Goal: Information Seeking & Learning: Check status

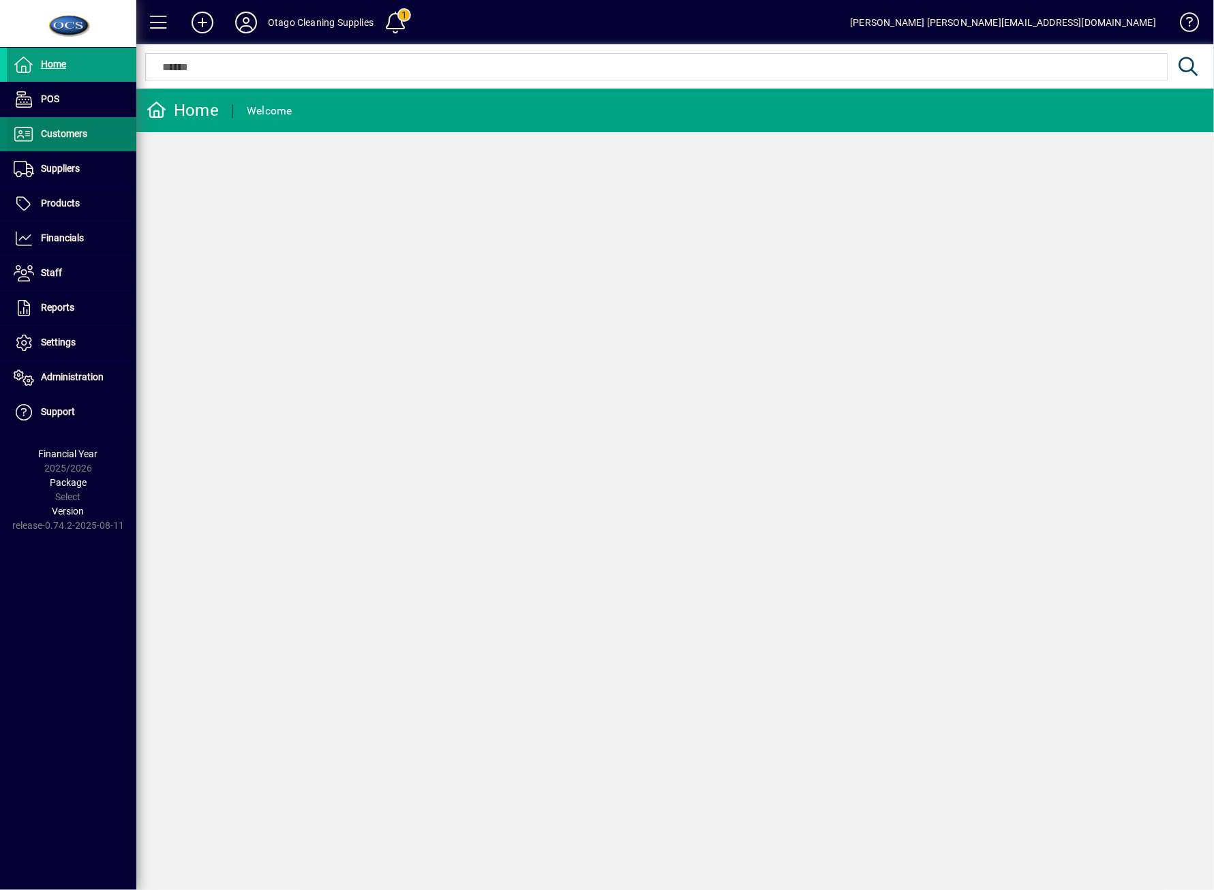
click at [74, 134] on span "Customers" at bounding box center [64, 133] width 46 height 11
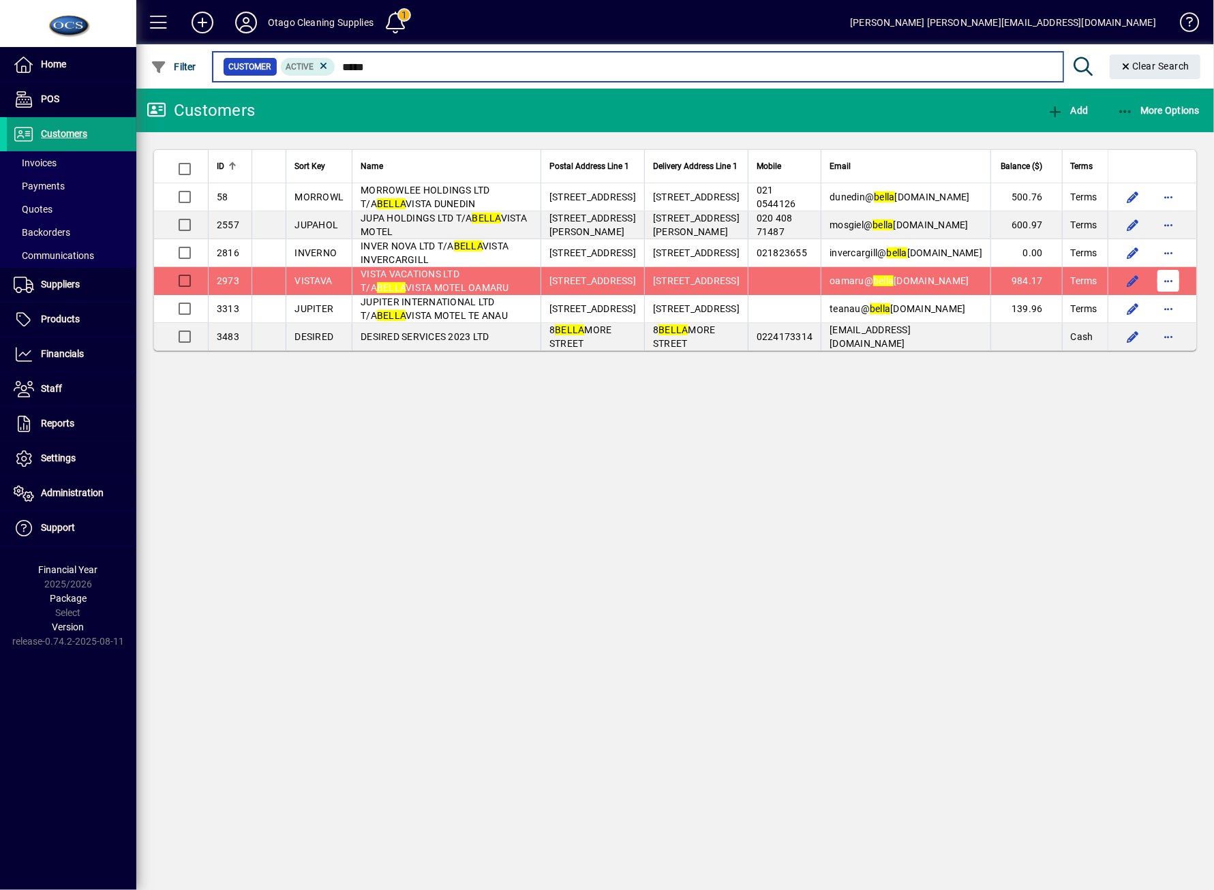
type input "*****"
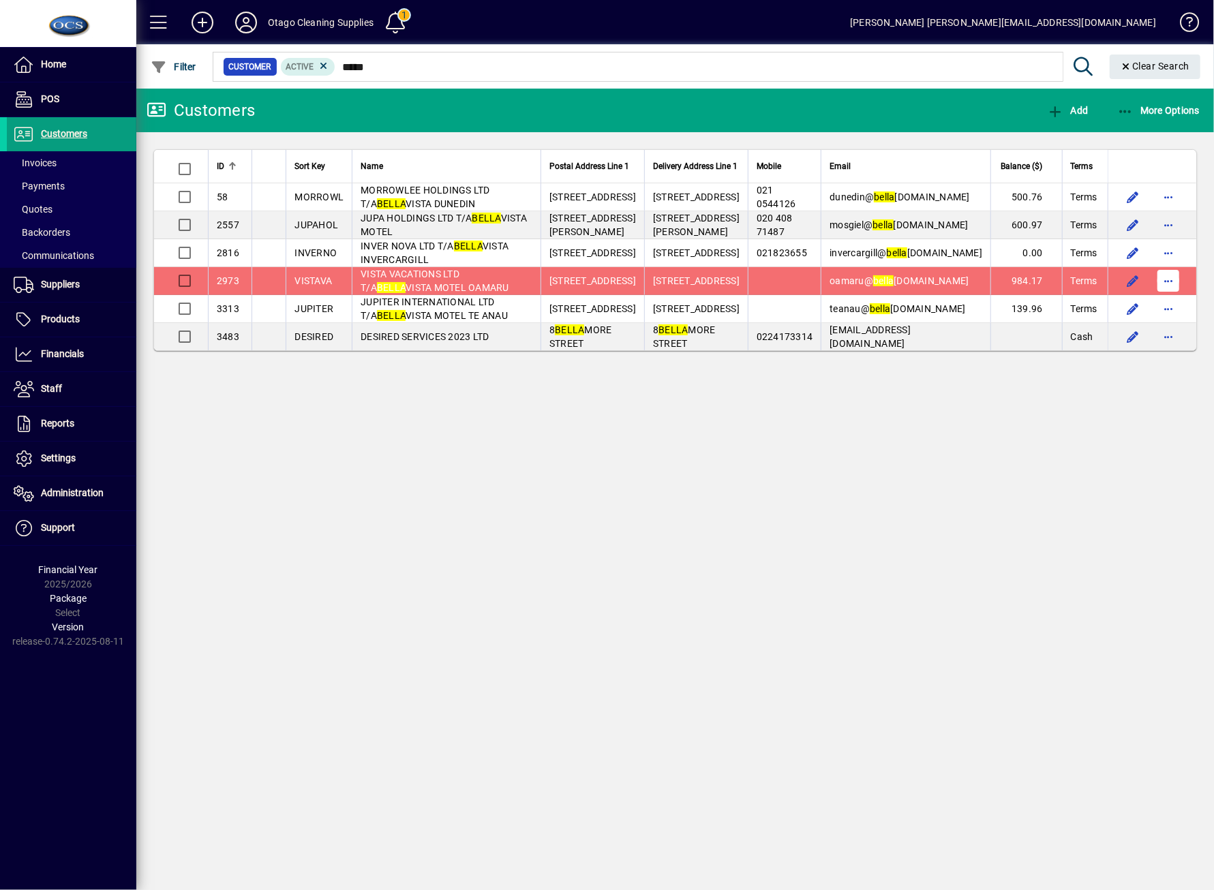
click at [1179, 279] on span "button" at bounding box center [1168, 280] width 33 height 33
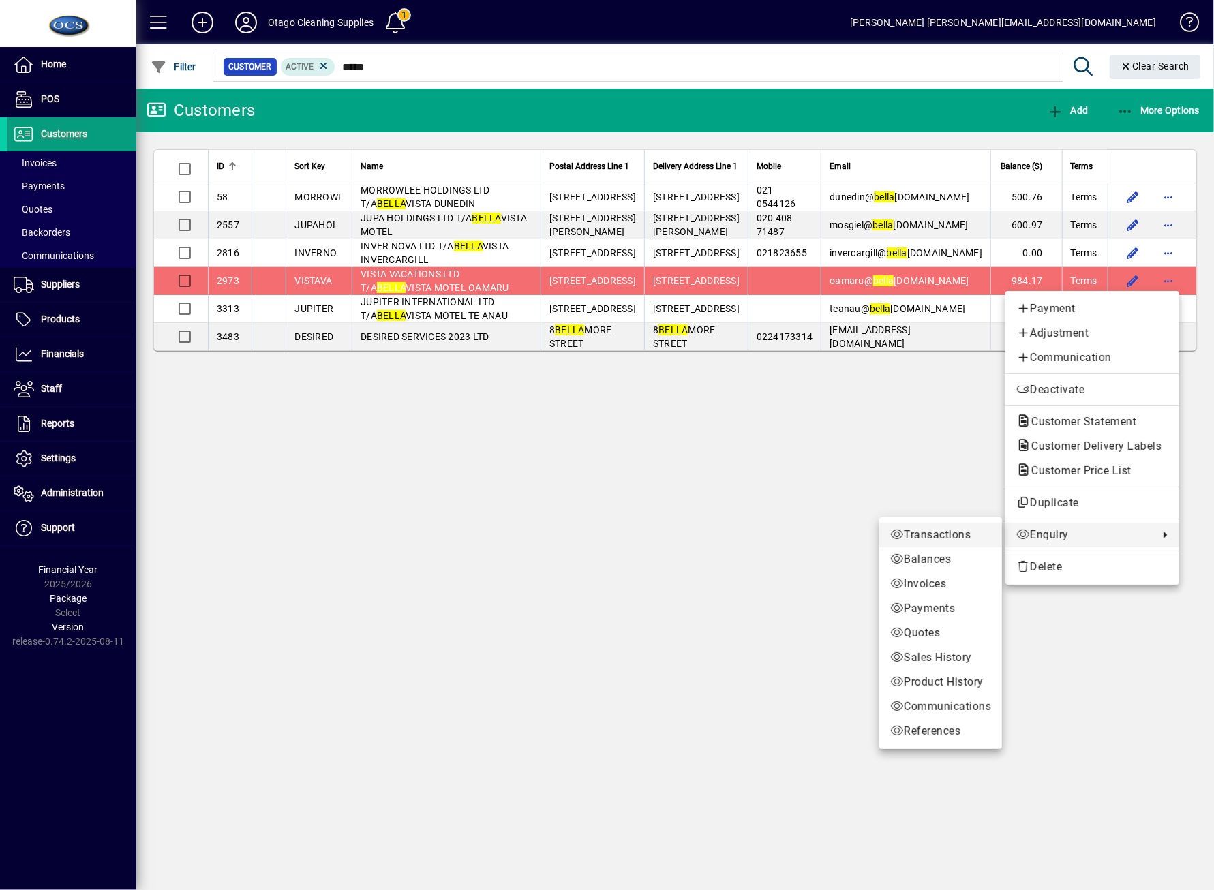
click at [951, 535] on span "Transactions" at bounding box center [940, 535] width 101 height 16
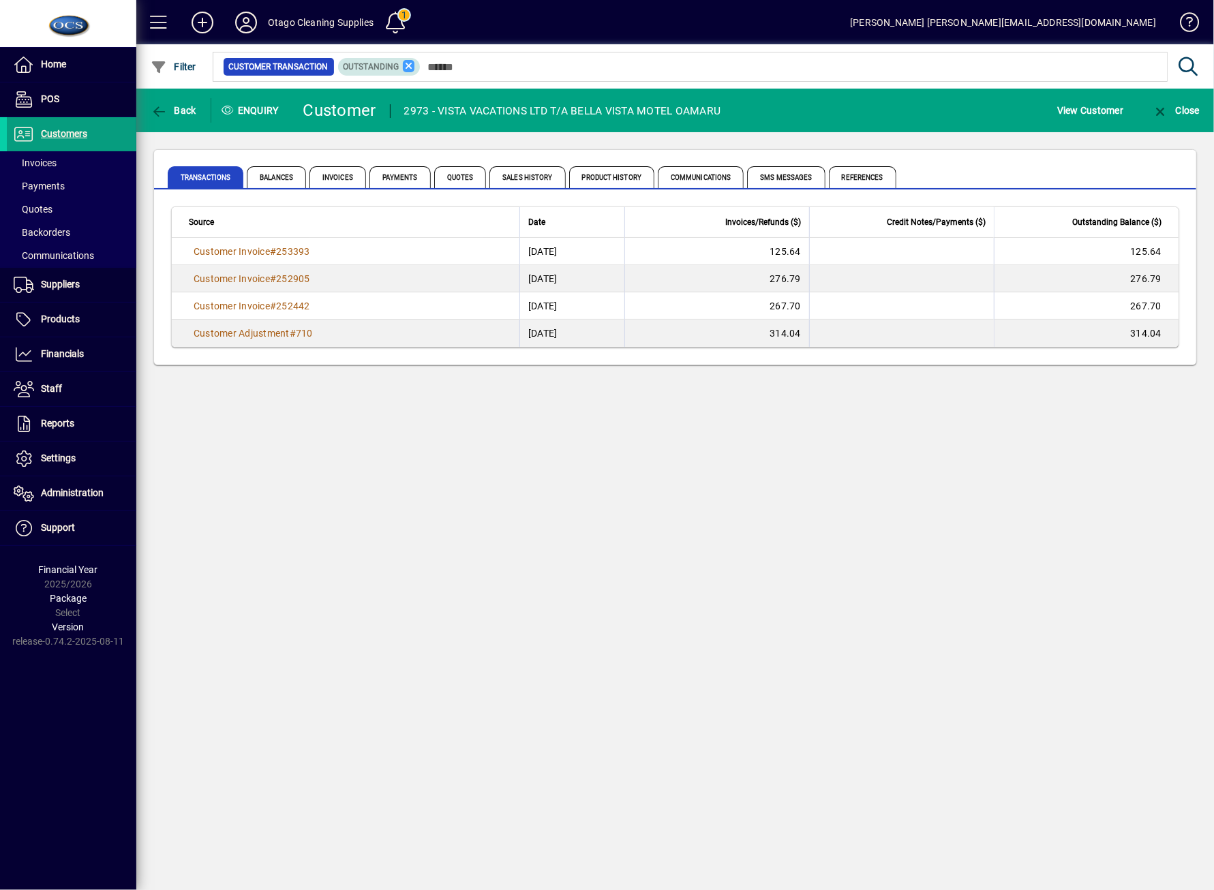
click at [407, 61] on icon at bounding box center [409, 66] width 12 height 12
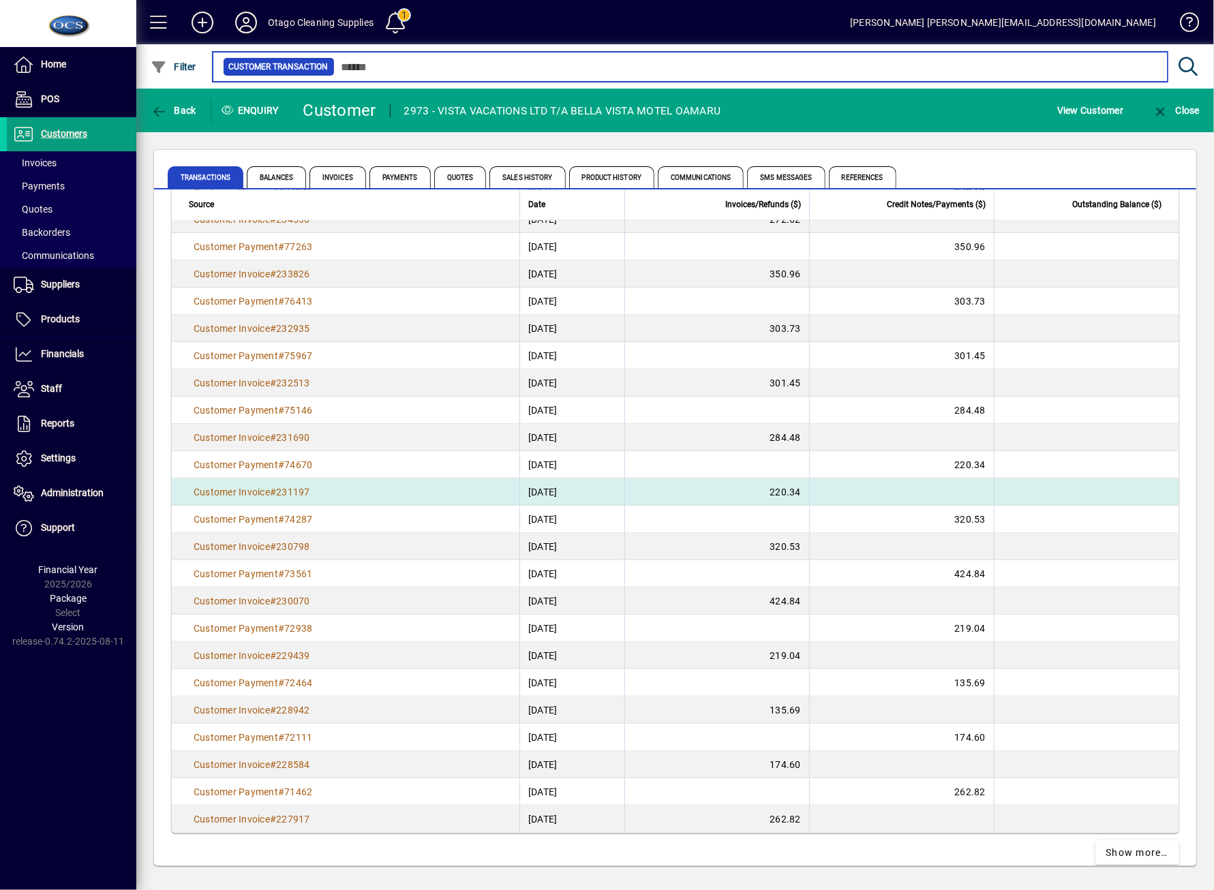
scroll to position [2154, 0]
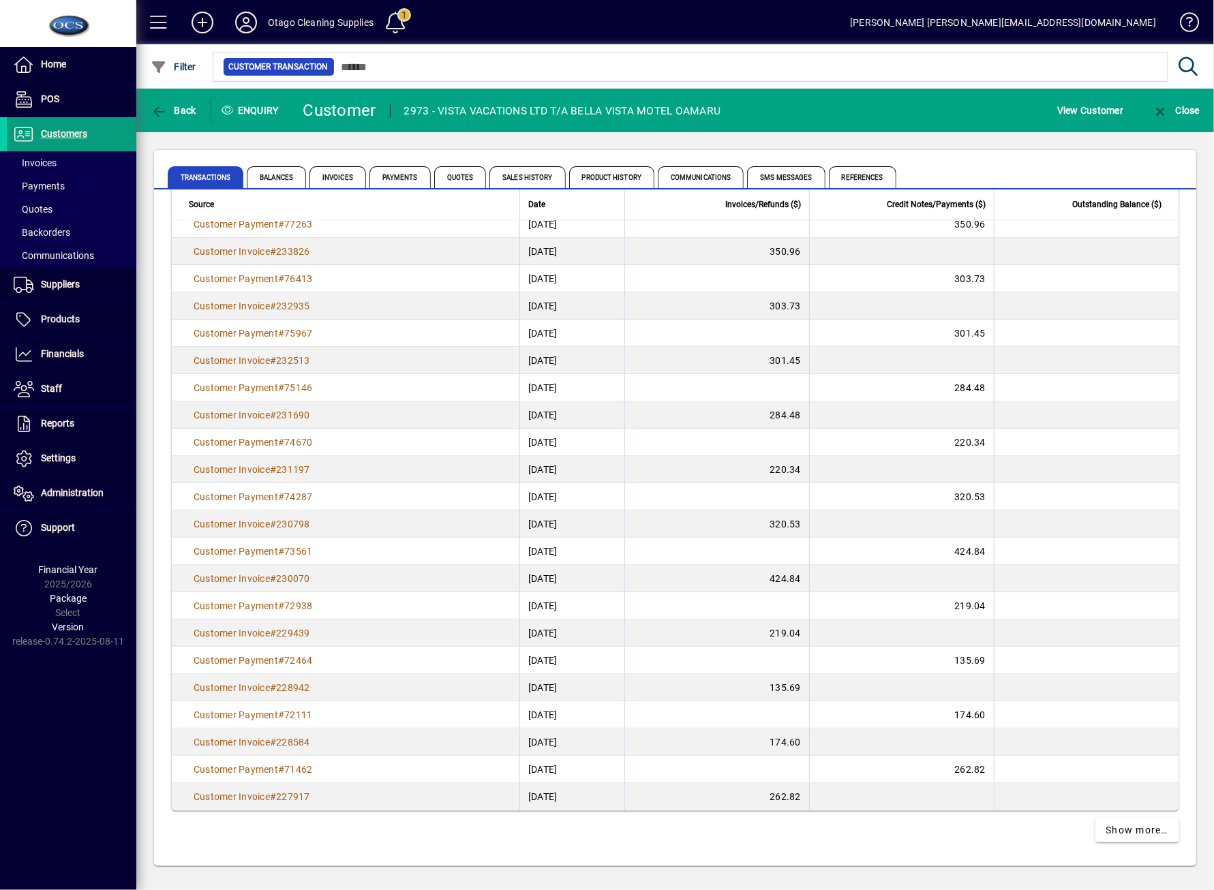
click at [314, 849] on app-page-flat "Source Date Invoices/Refunds ($) Credit Notes/Payments ($) Outstanding Balance …" at bounding box center [675, 528] width 1042 height 676
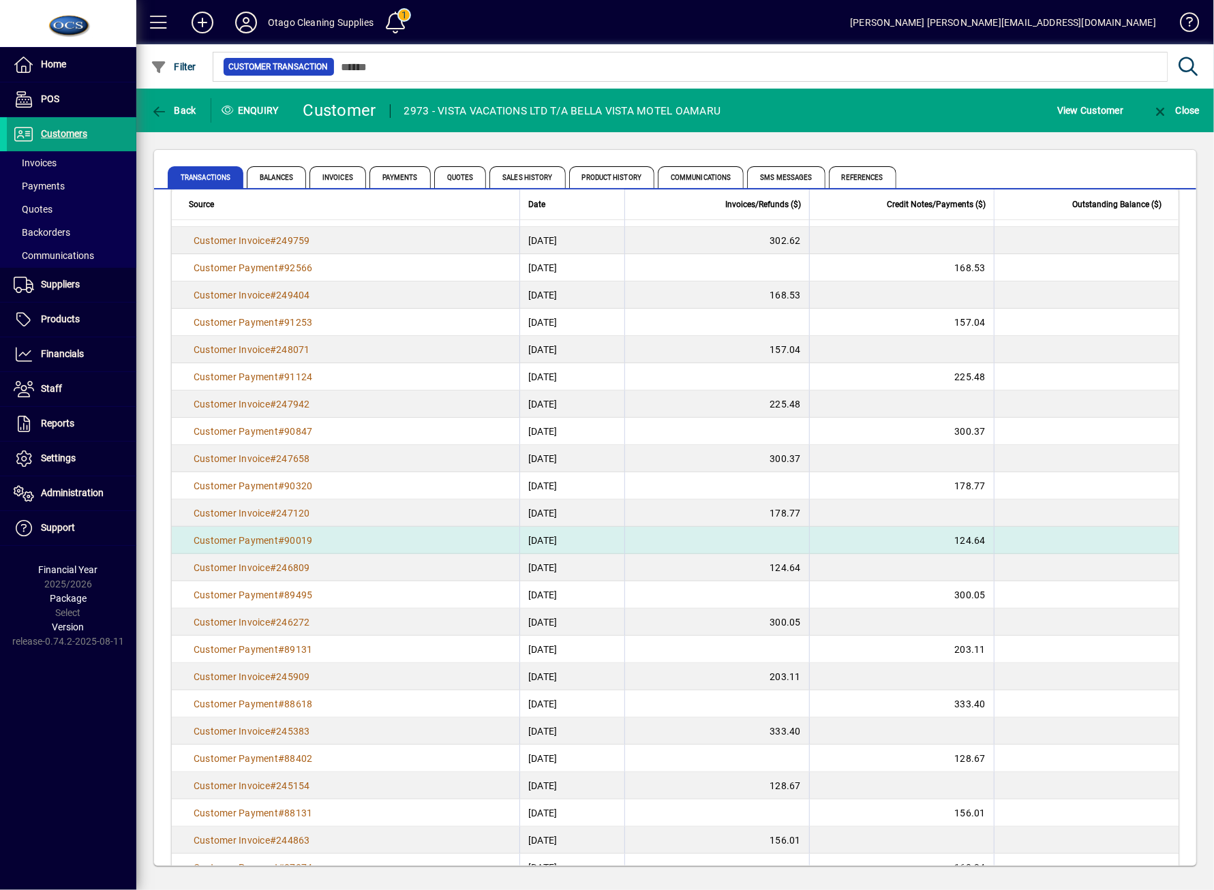
scroll to position [245, 0]
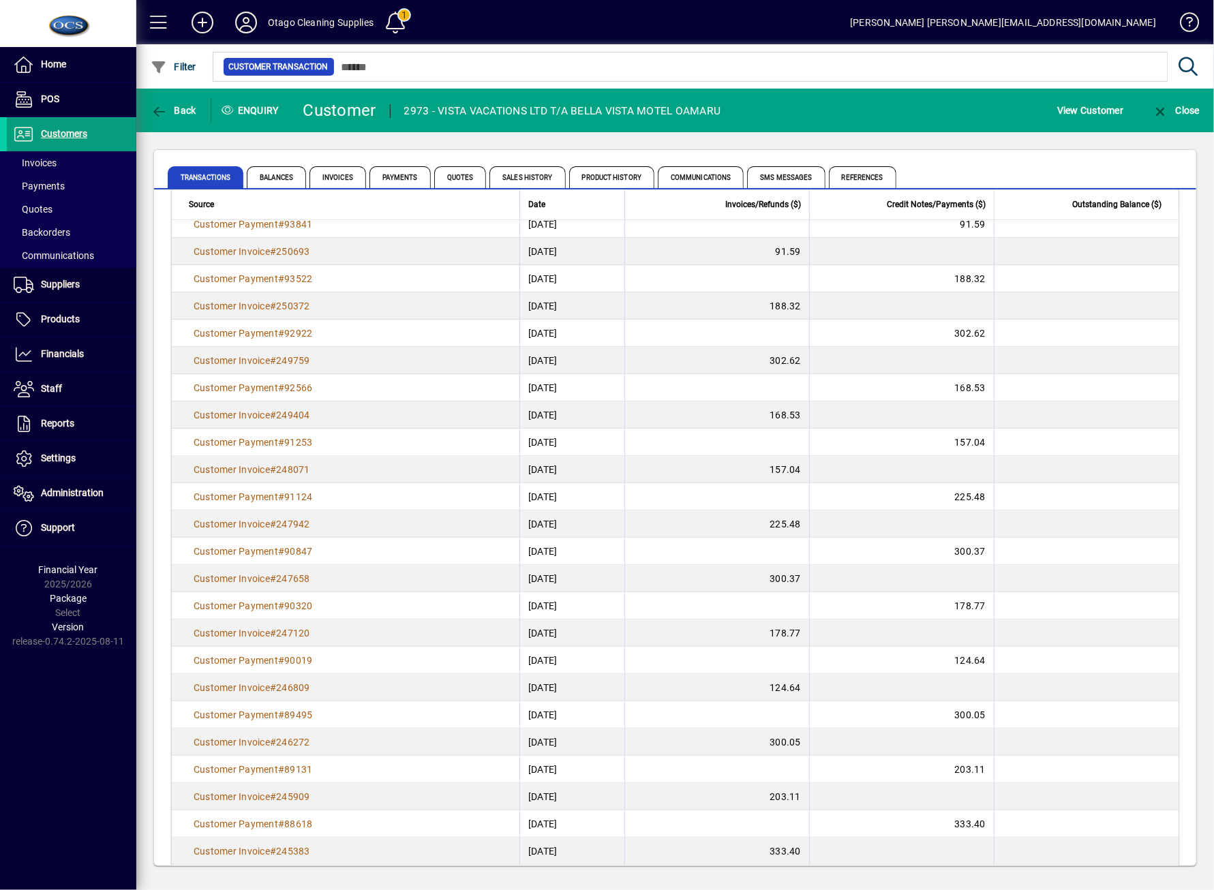
click at [639, 90] on div "Customer 2973 - VISTA VACATIONS LTD T/A BELLA VISTA MOTEL OAMARU" at bounding box center [509, 111] width 432 height 44
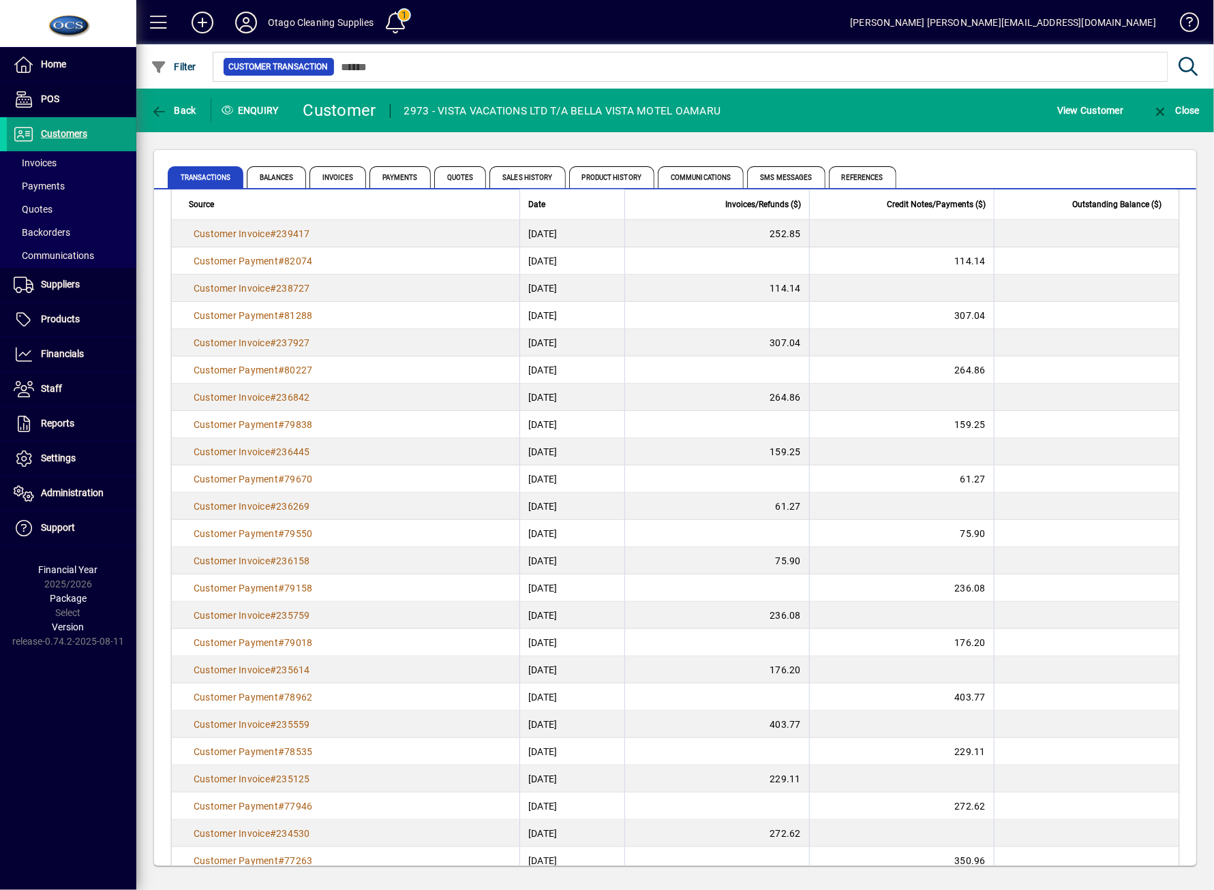
scroll to position [881, 0]
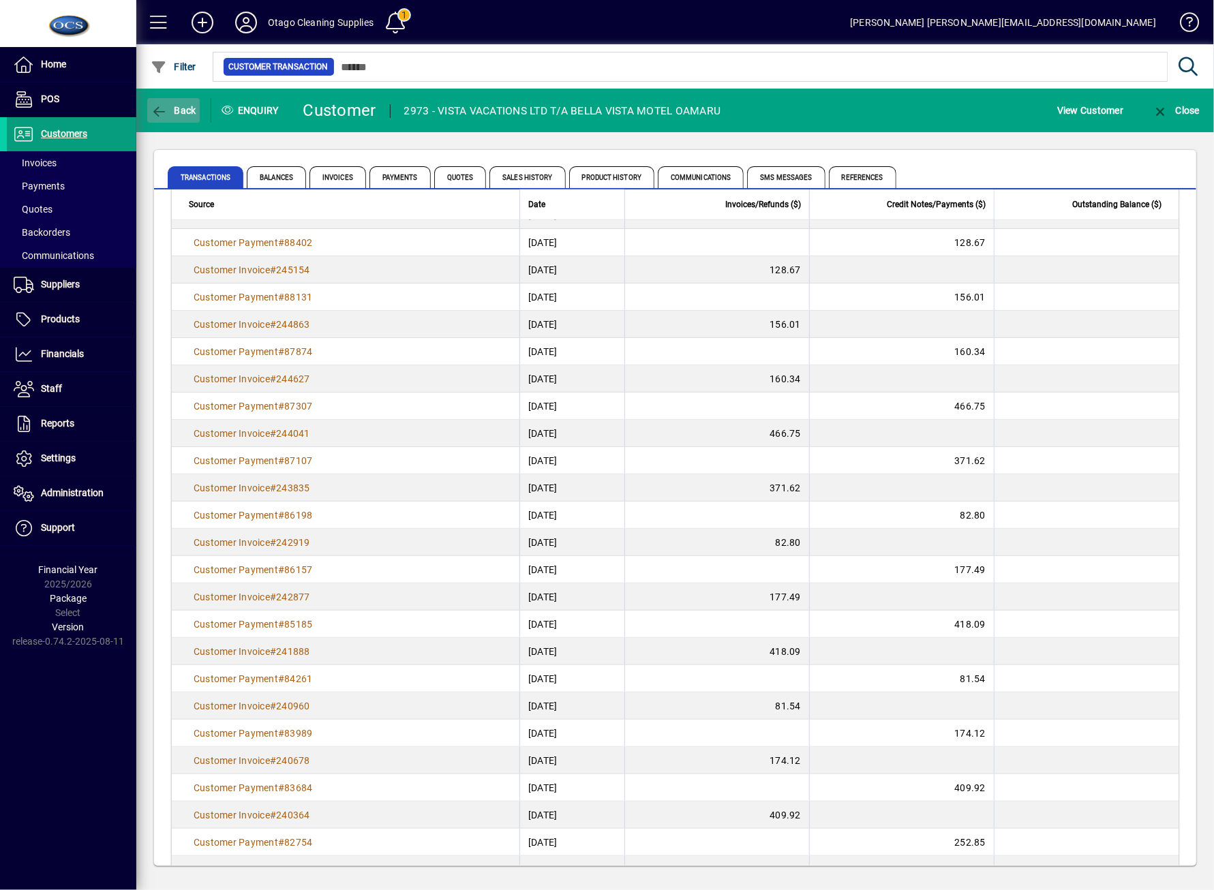
click at [188, 107] on span "Back" at bounding box center [174, 110] width 46 height 11
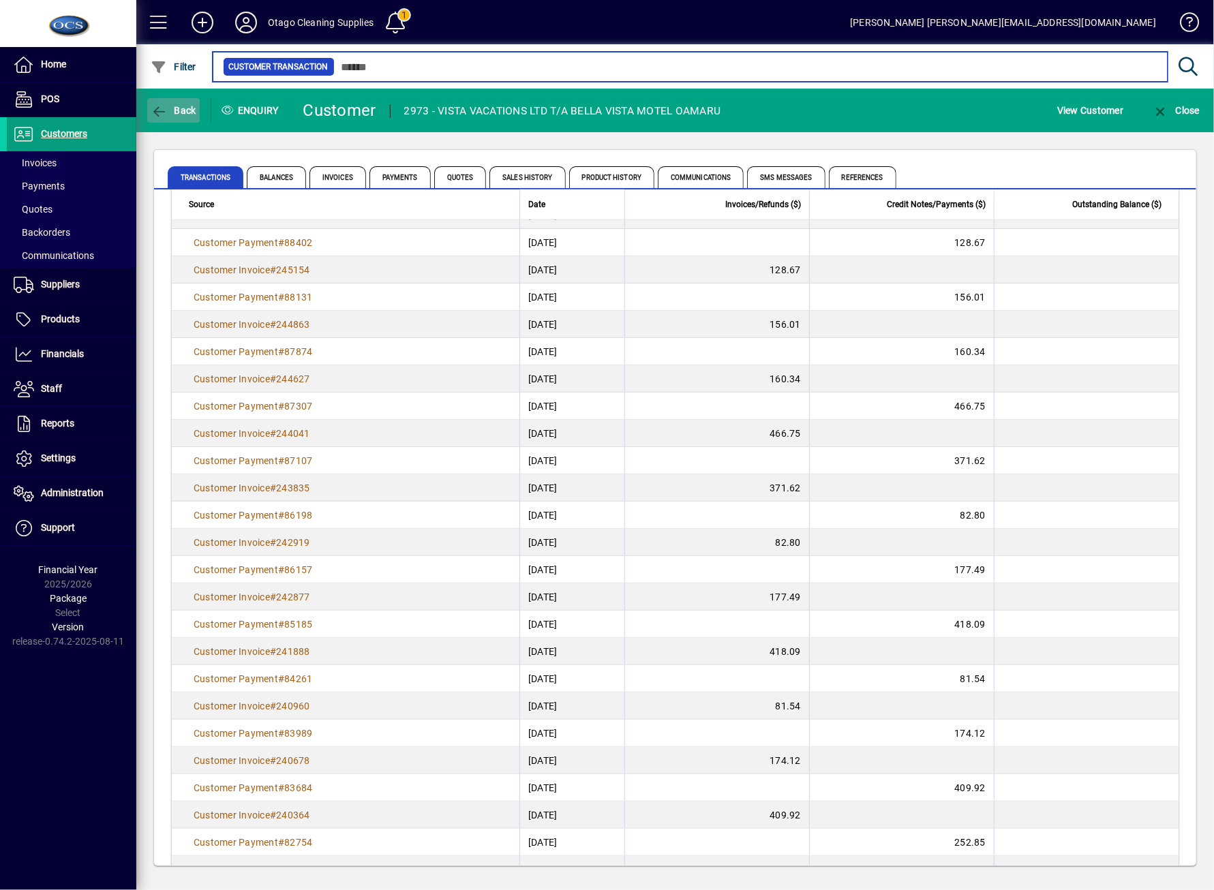
type input "*****"
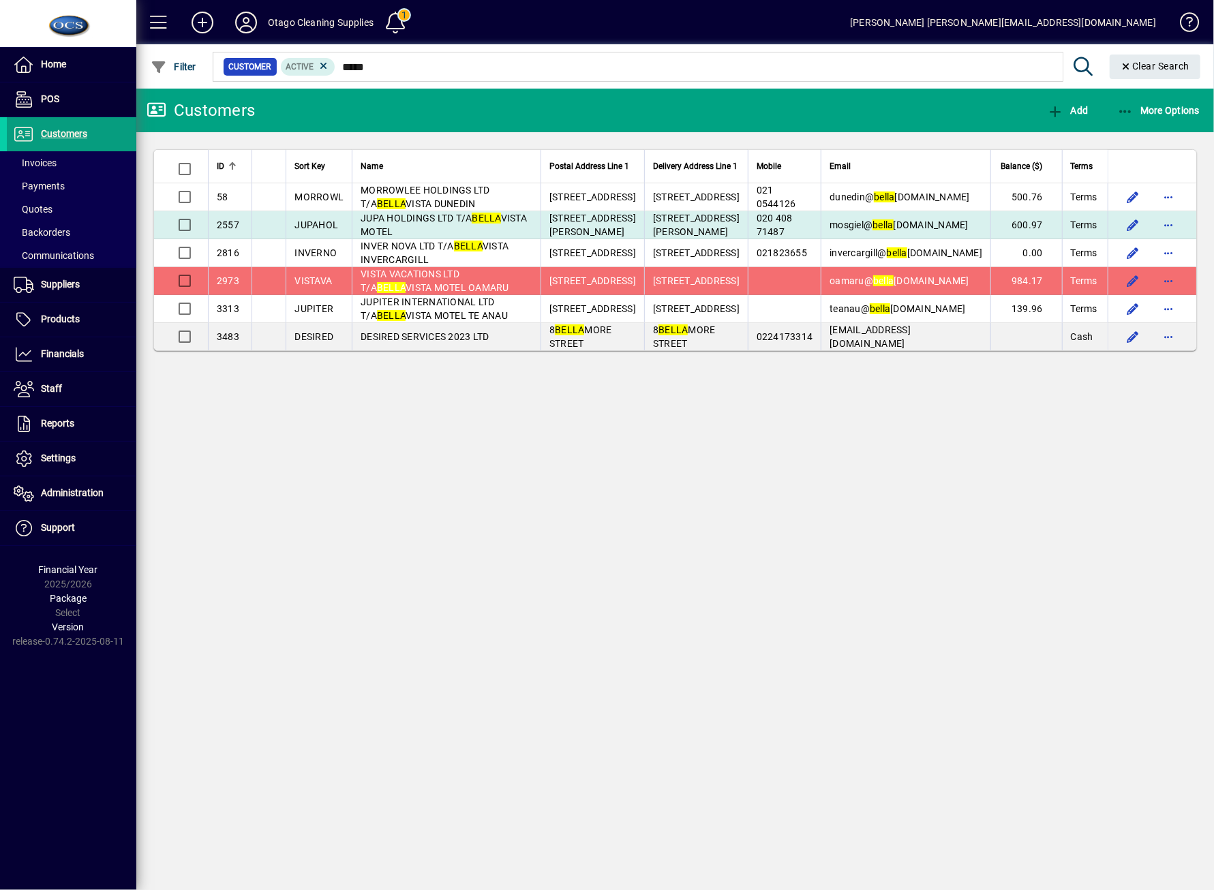
click at [434, 211] on td "JUPA HOLDINGS LTD T/A BELLA VISTA MOTEL" at bounding box center [446, 225] width 189 height 28
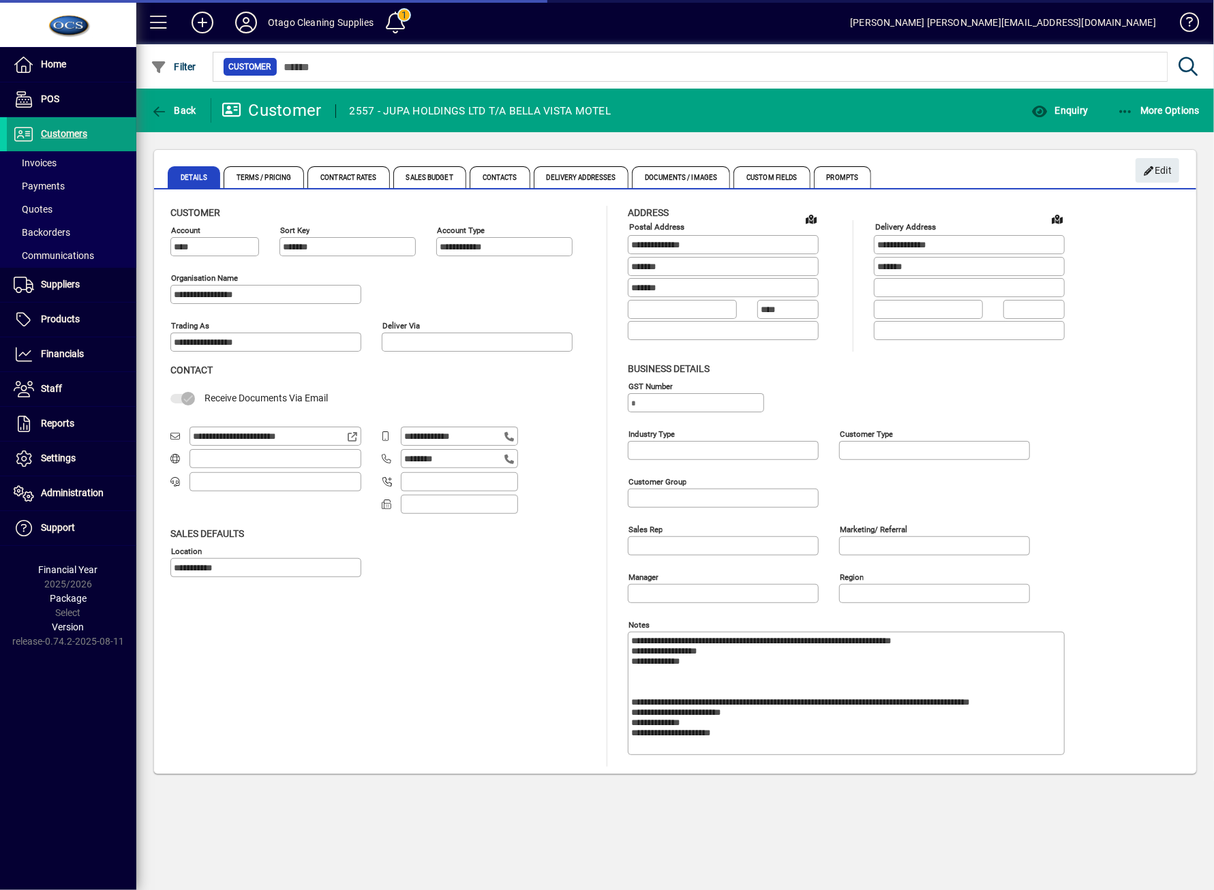
type input "**********"
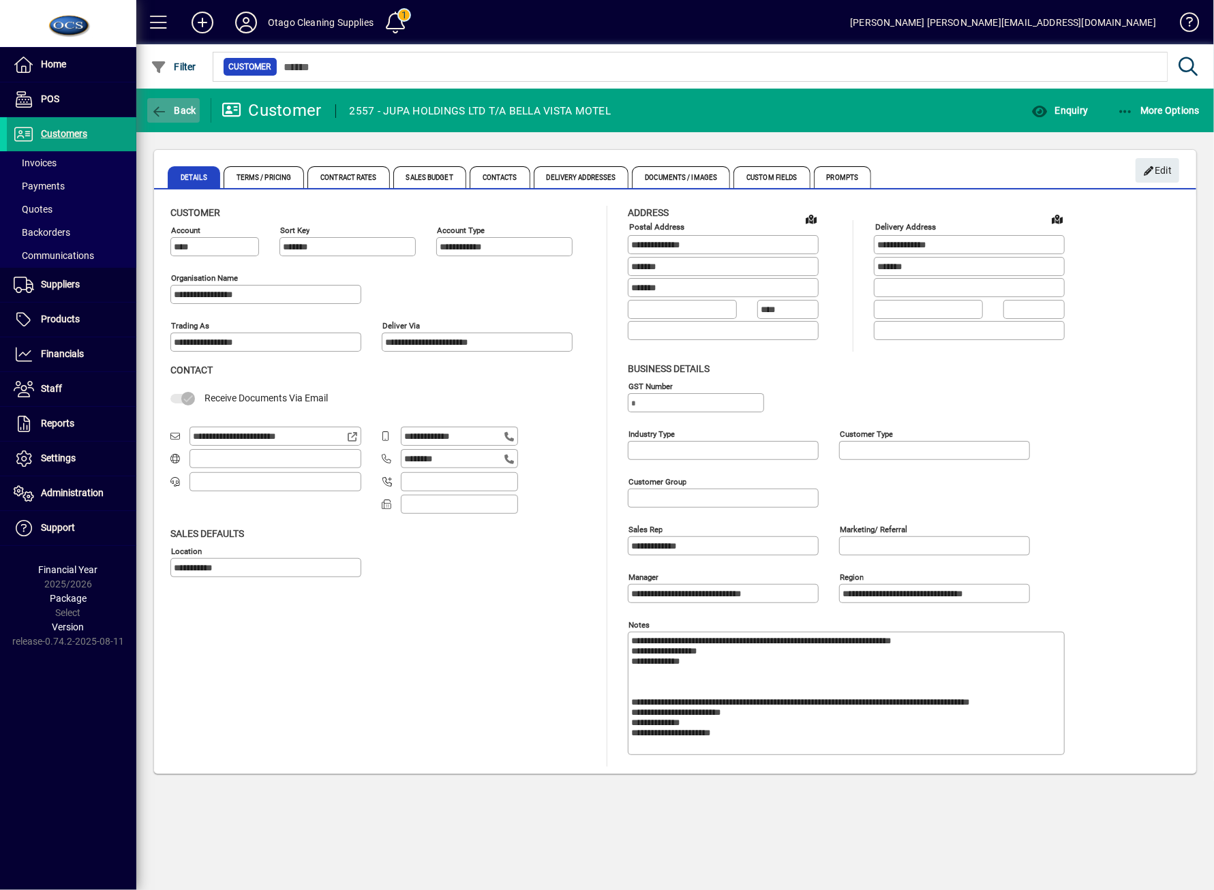
click at [177, 125] on span "button" at bounding box center [173, 110] width 52 height 33
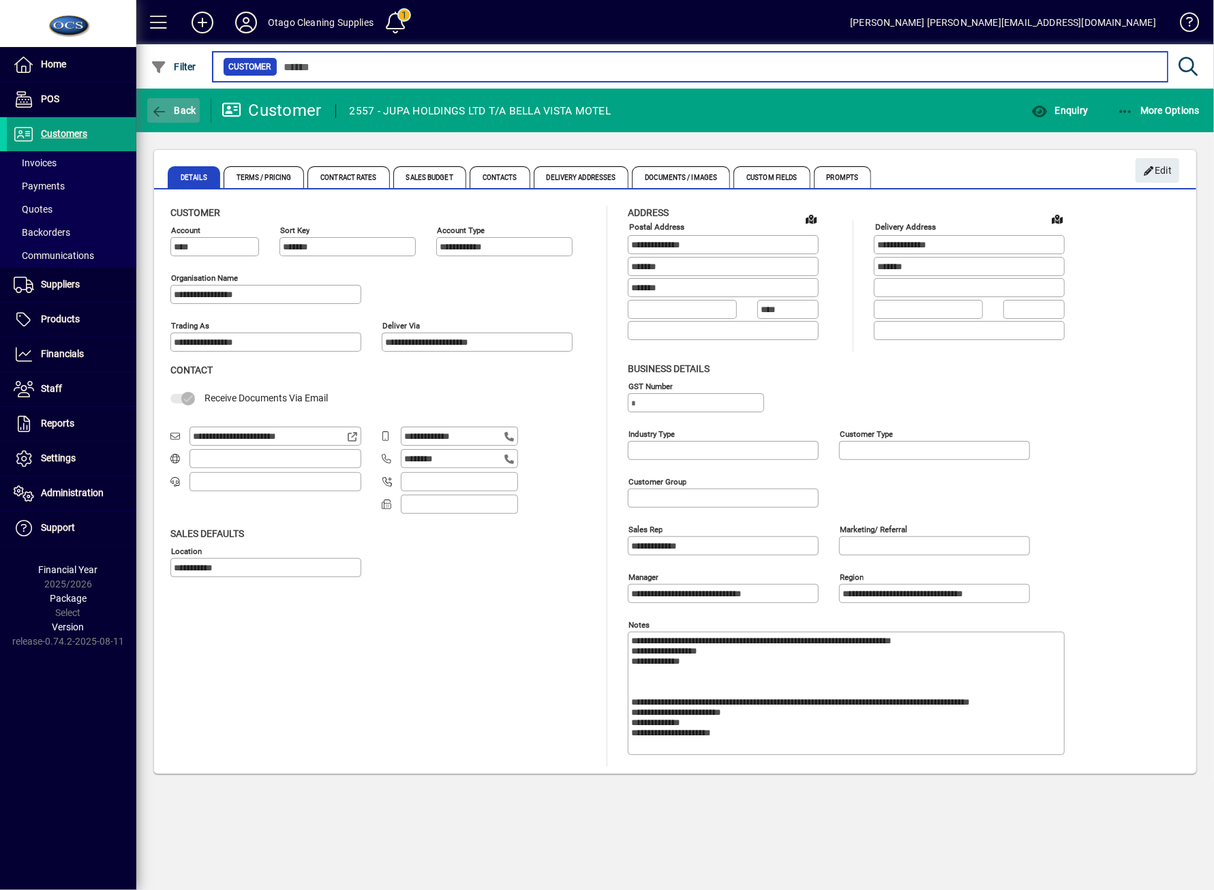
type input "*****"
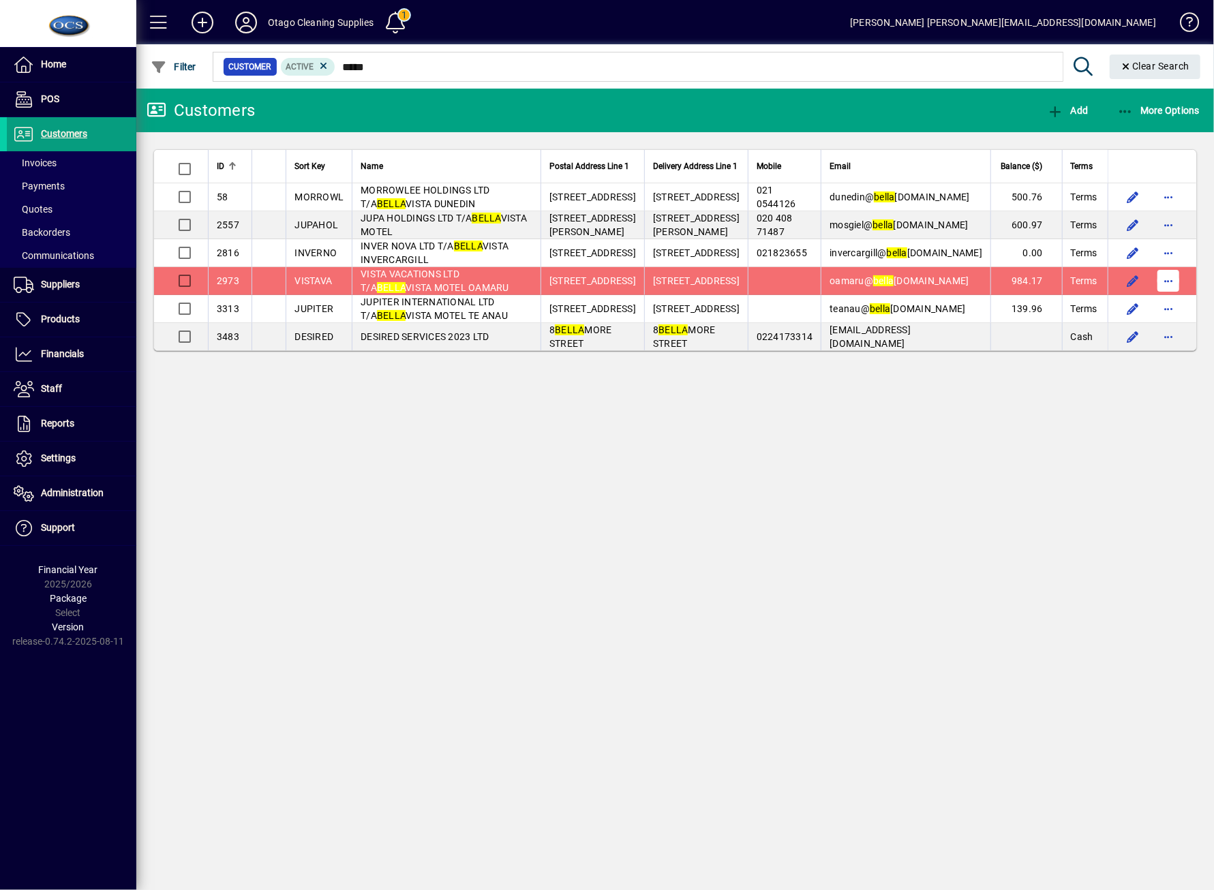
click at [1175, 284] on span "button" at bounding box center [1168, 280] width 33 height 33
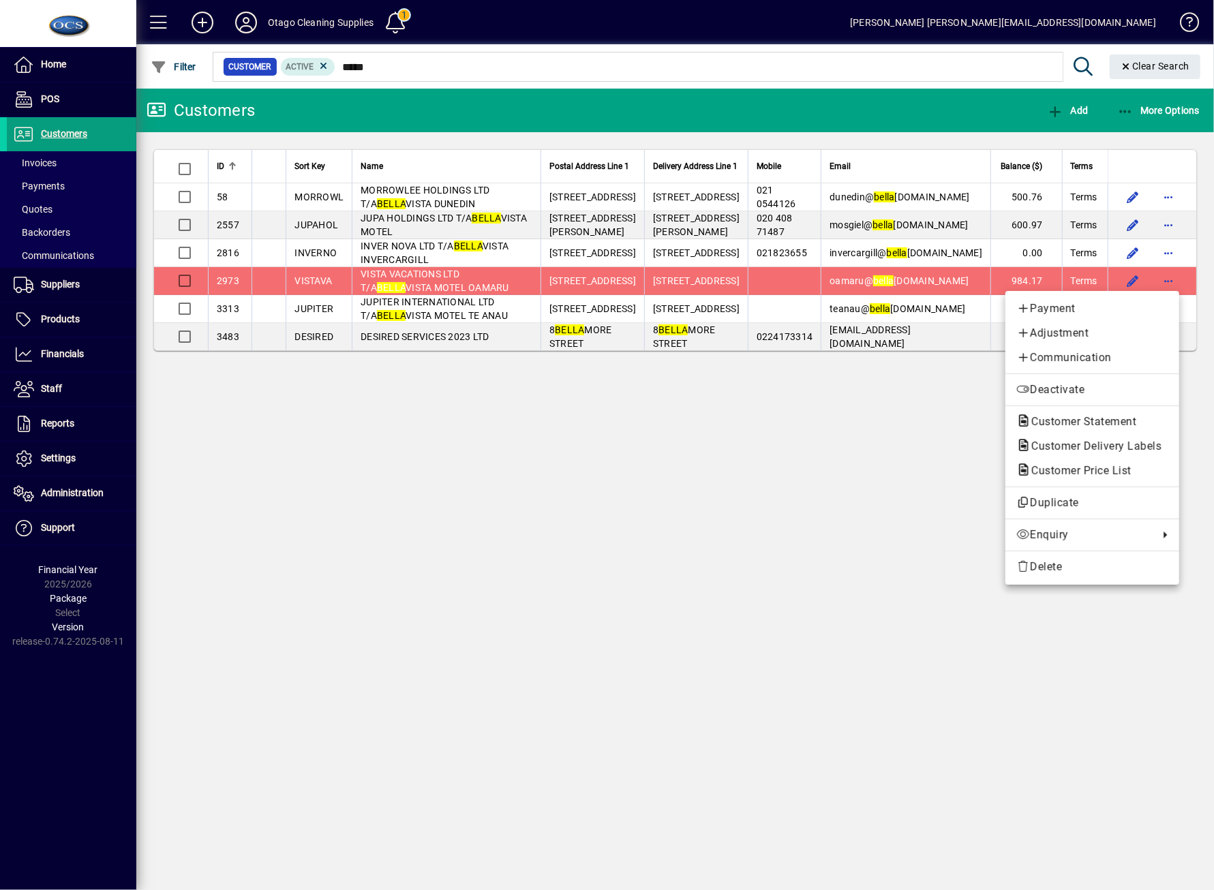
click at [1163, 237] on div at bounding box center [607, 445] width 1214 height 890
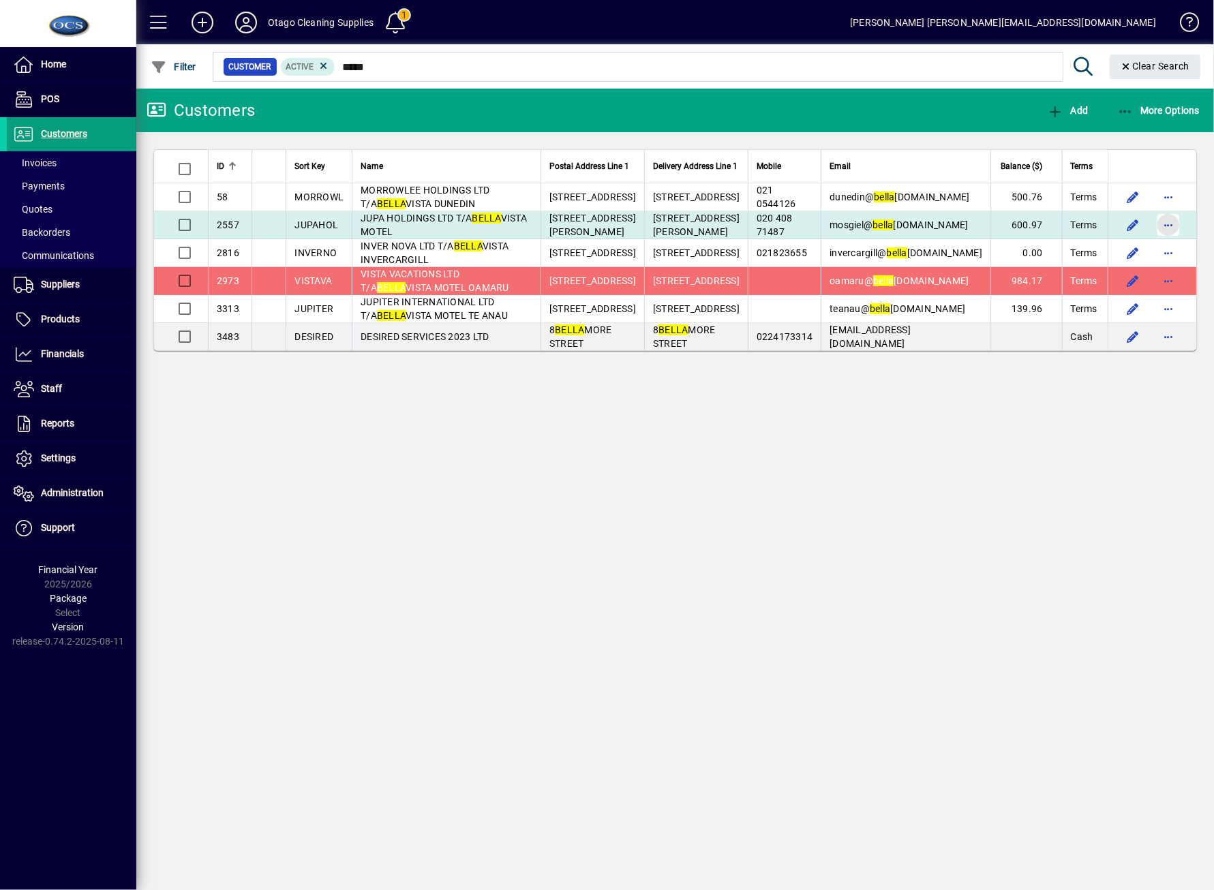
click at [1177, 221] on span "button" at bounding box center [1168, 225] width 33 height 33
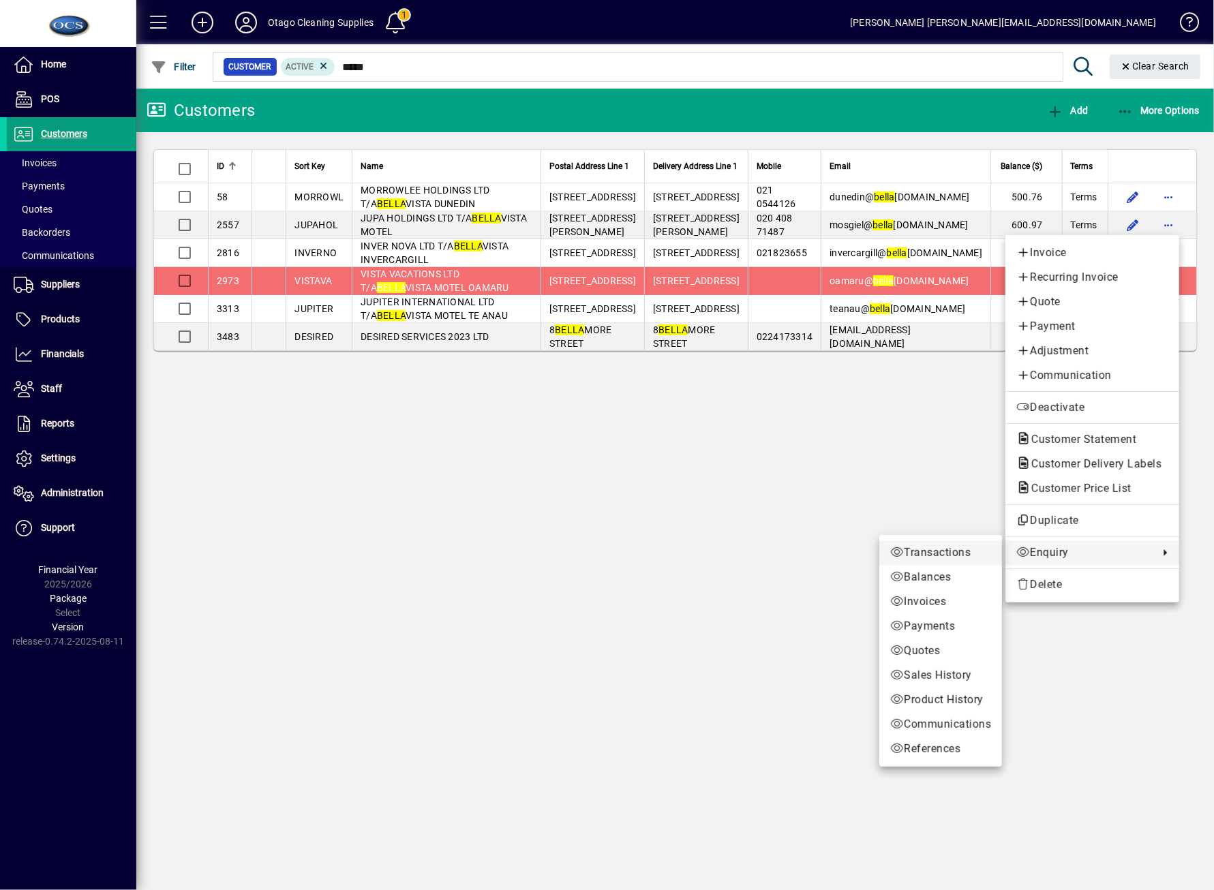
click at [980, 547] on span "Transactions" at bounding box center [940, 553] width 101 height 16
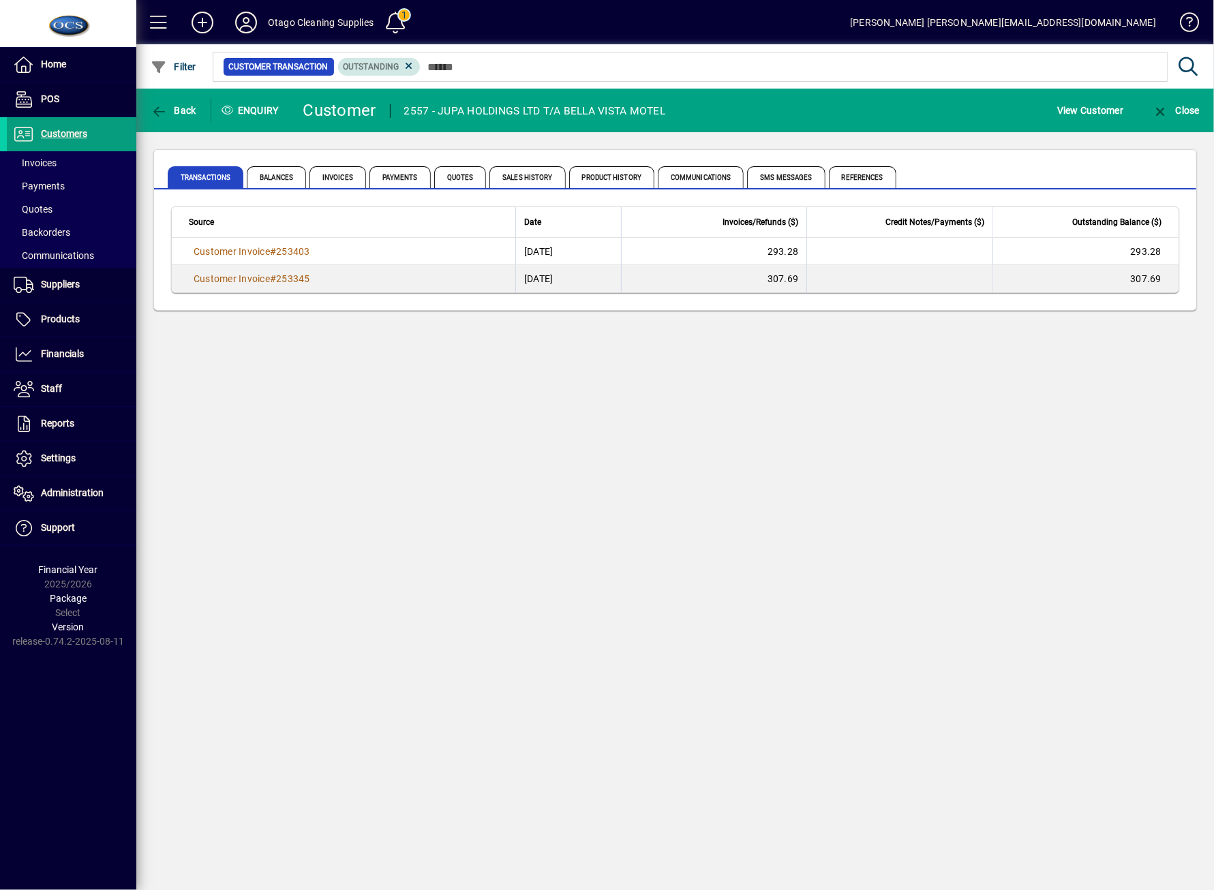
click at [409, 74] on mat-chip "Outstanding" at bounding box center [379, 67] width 82 height 18
click at [409, 68] on icon at bounding box center [409, 66] width 12 height 12
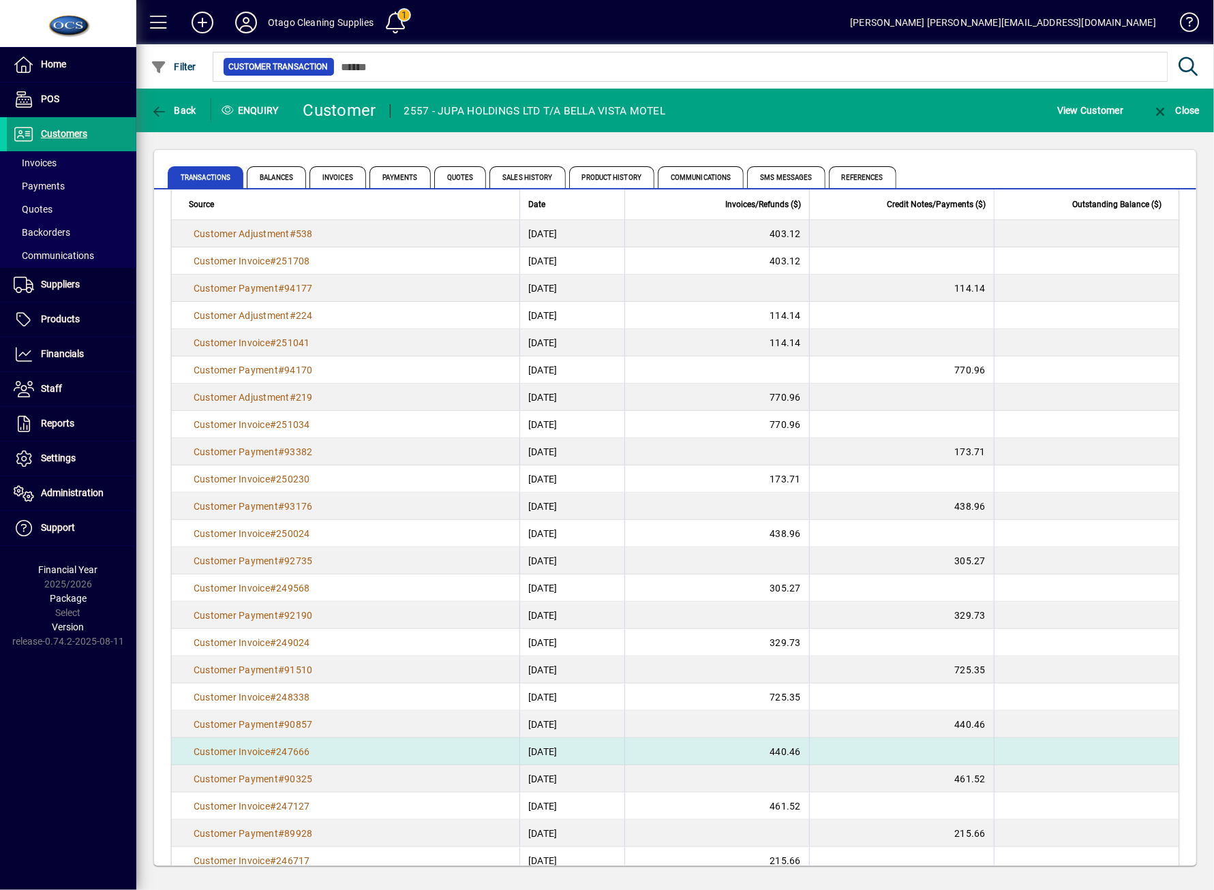
scroll to position [91, 0]
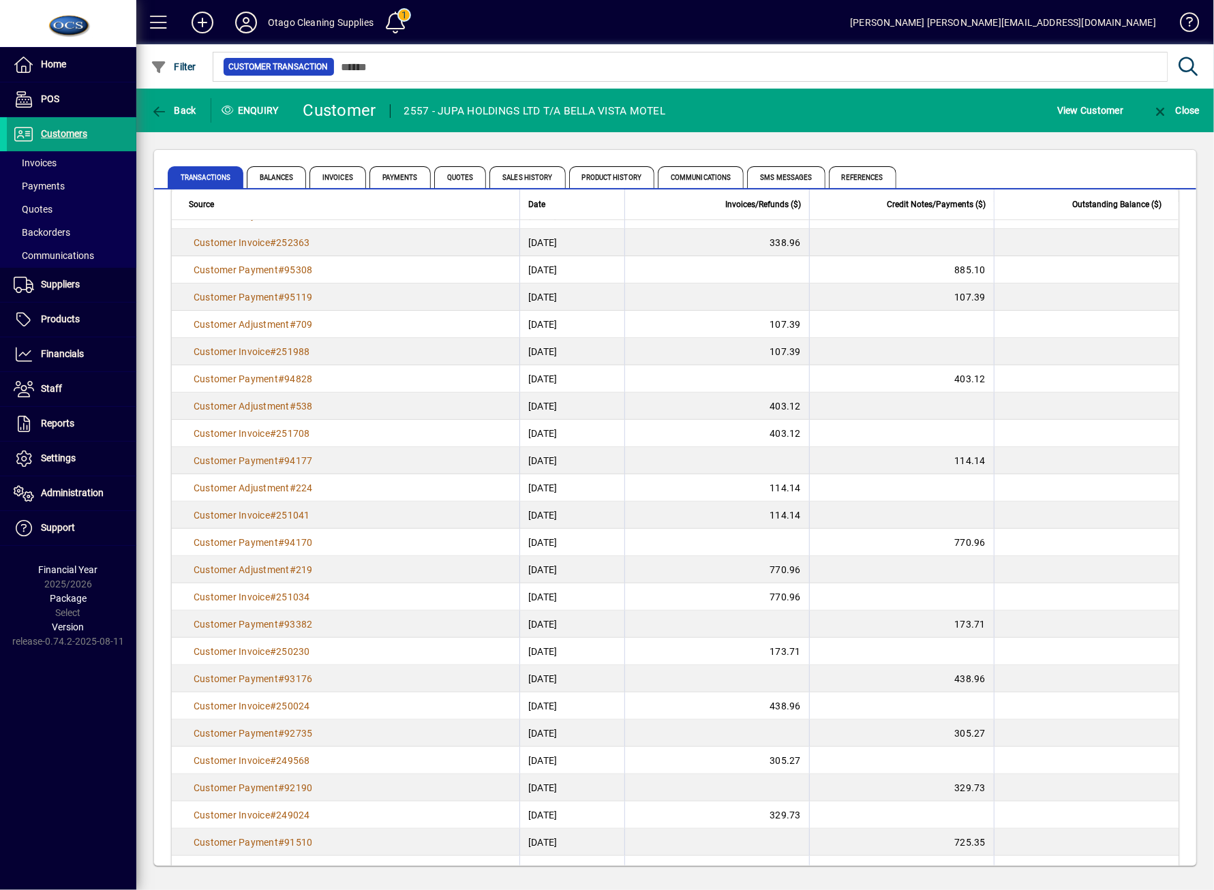
click at [33, 838] on div "Home POS Customers Invoices Payments Quotes Backorders Communications Suppliers…" at bounding box center [68, 445] width 136 height 890
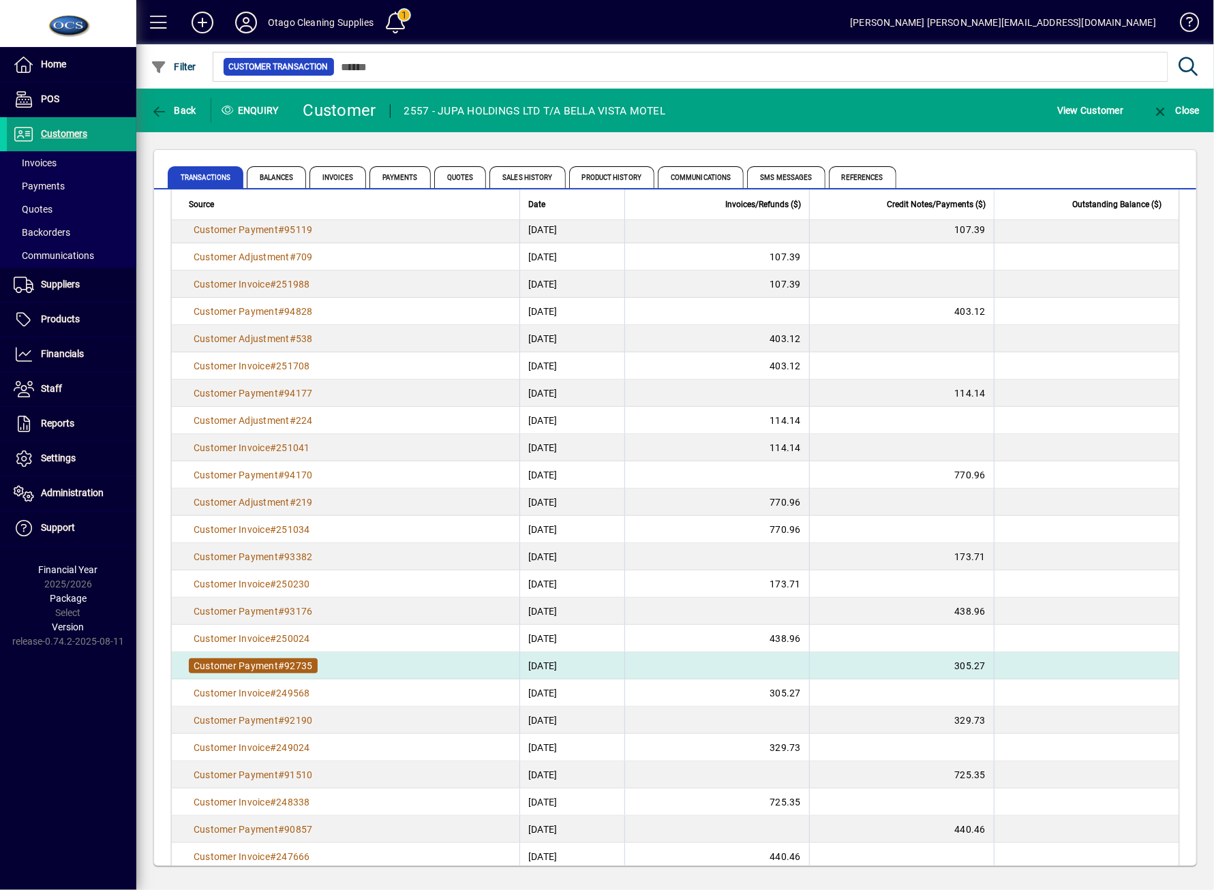
scroll to position [181, 0]
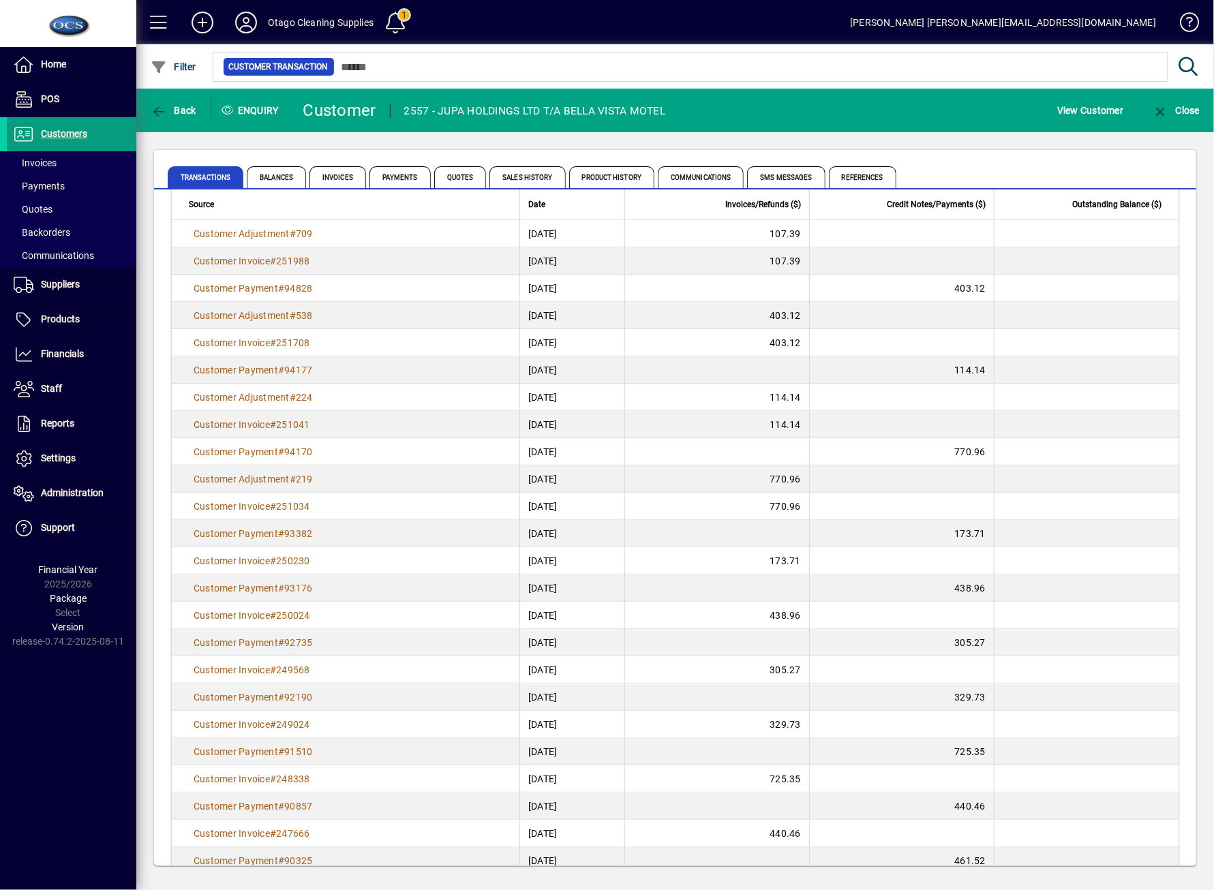
drag, startPoint x: 62, startPoint y: 776, endPoint x: 85, endPoint y: 673, distance: 106.0
click at [62, 776] on div "Home POS Customers Invoices Payments Quotes Backorders Communications Suppliers…" at bounding box center [68, 445] width 136 height 890
click at [178, 113] on span "Back" at bounding box center [174, 110] width 46 height 11
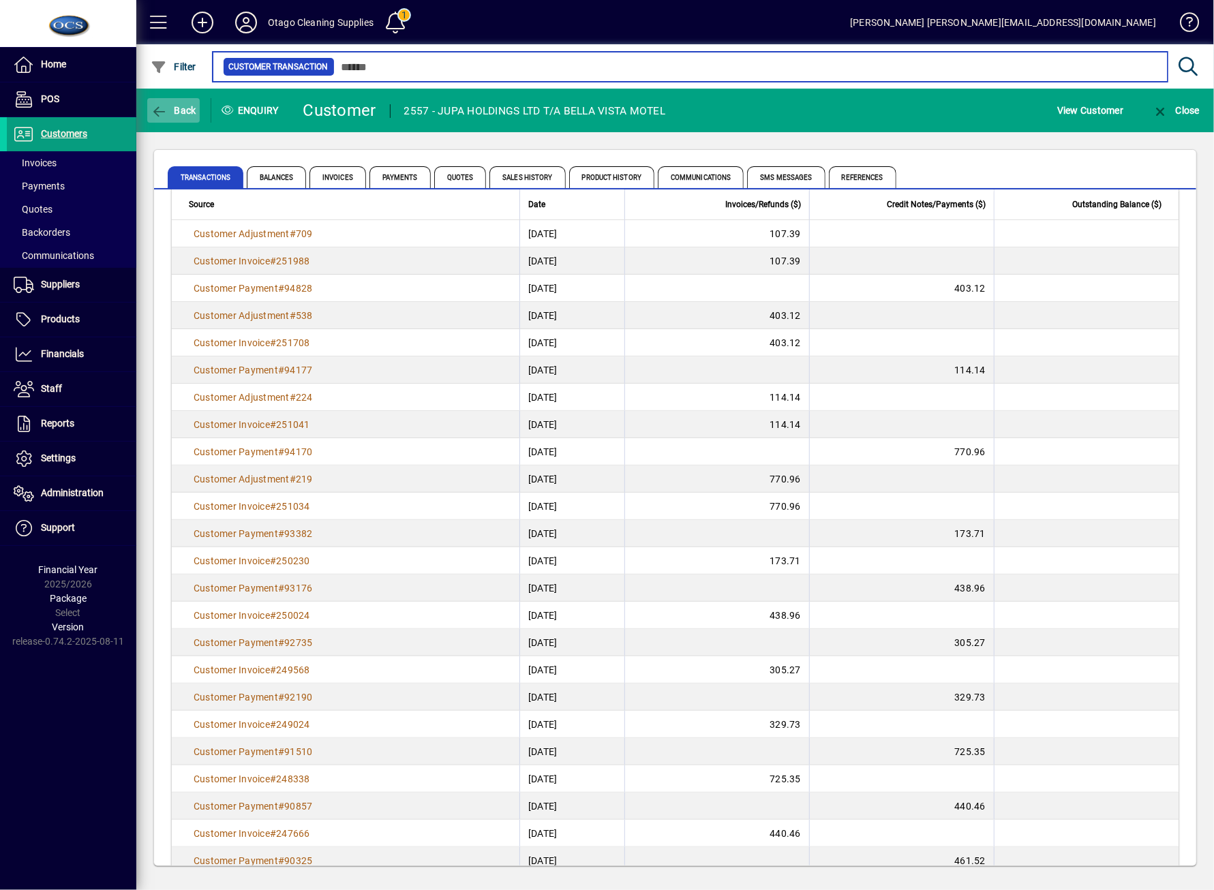
type input "*****"
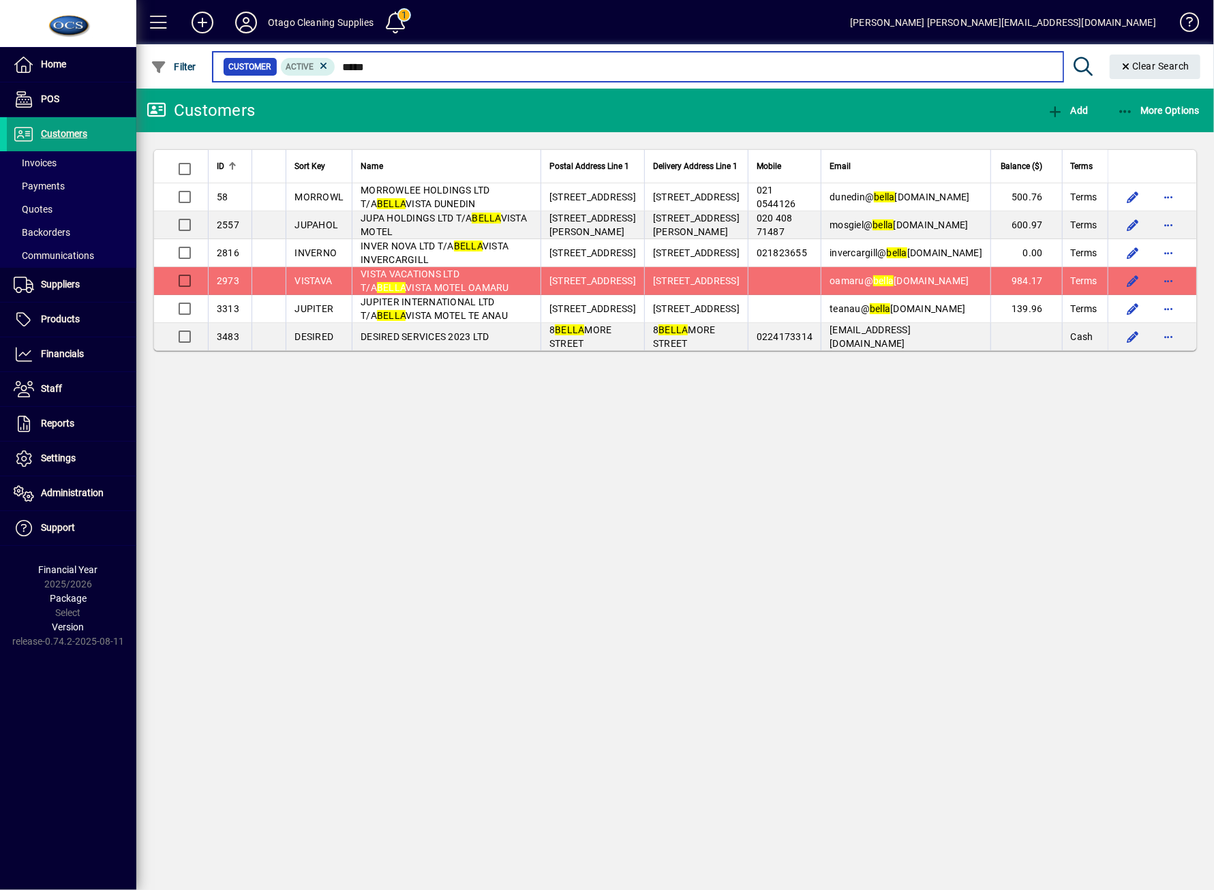
drag, startPoint x: 407, startPoint y: 65, endPoint x: 331, endPoint y: 52, distance: 76.8
click at [331, 52] on mat-form-field "Customer Active ***** Clear Search" at bounding box center [709, 66] width 997 height 44
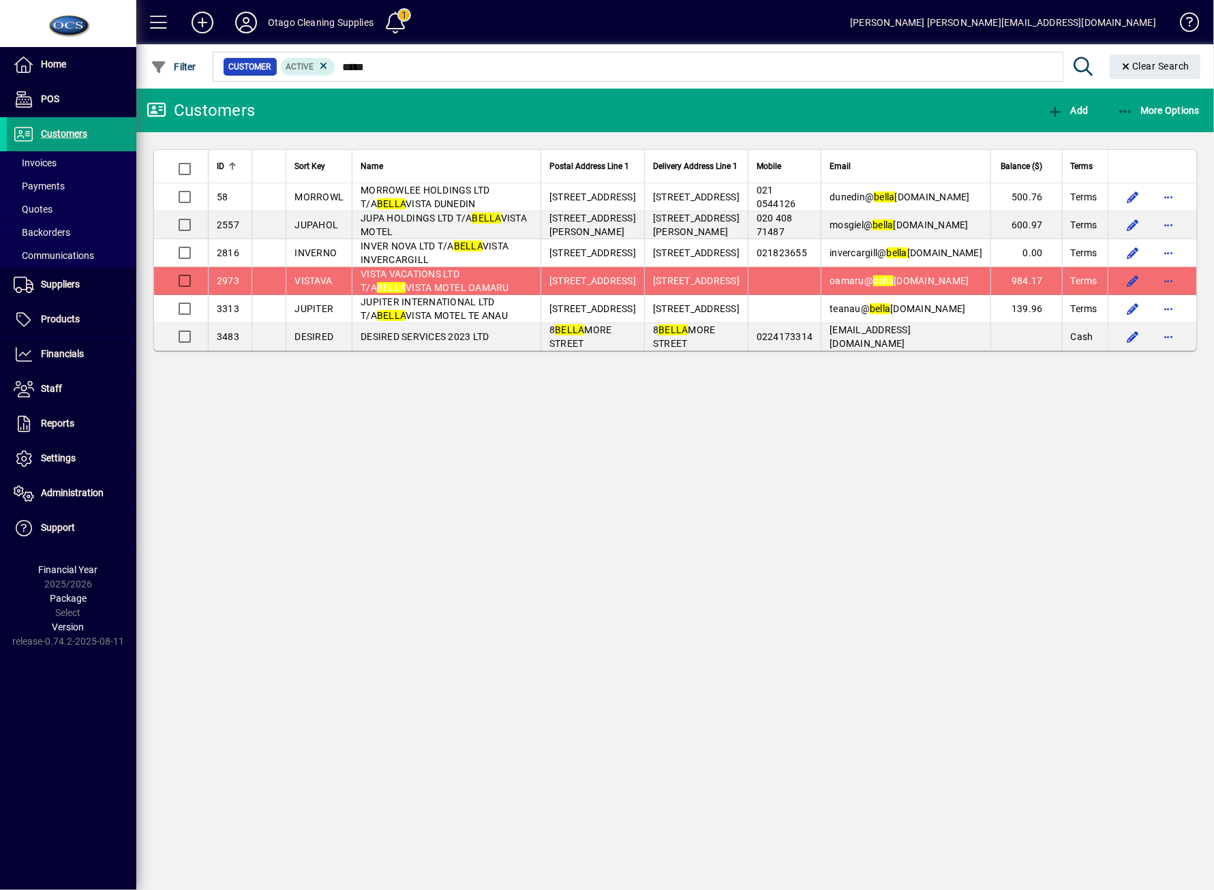
drag, startPoint x: 505, startPoint y: 497, endPoint x: 564, endPoint y: 466, distance: 66.8
click at [506, 495] on div "Customers Add More Options ID Sort Key Name Postal Address Line 1 Delivery Addr…" at bounding box center [675, 490] width 1078 height 802
click at [1166, 287] on span "button" at bounding box center [1168, 280] width 33 height 33
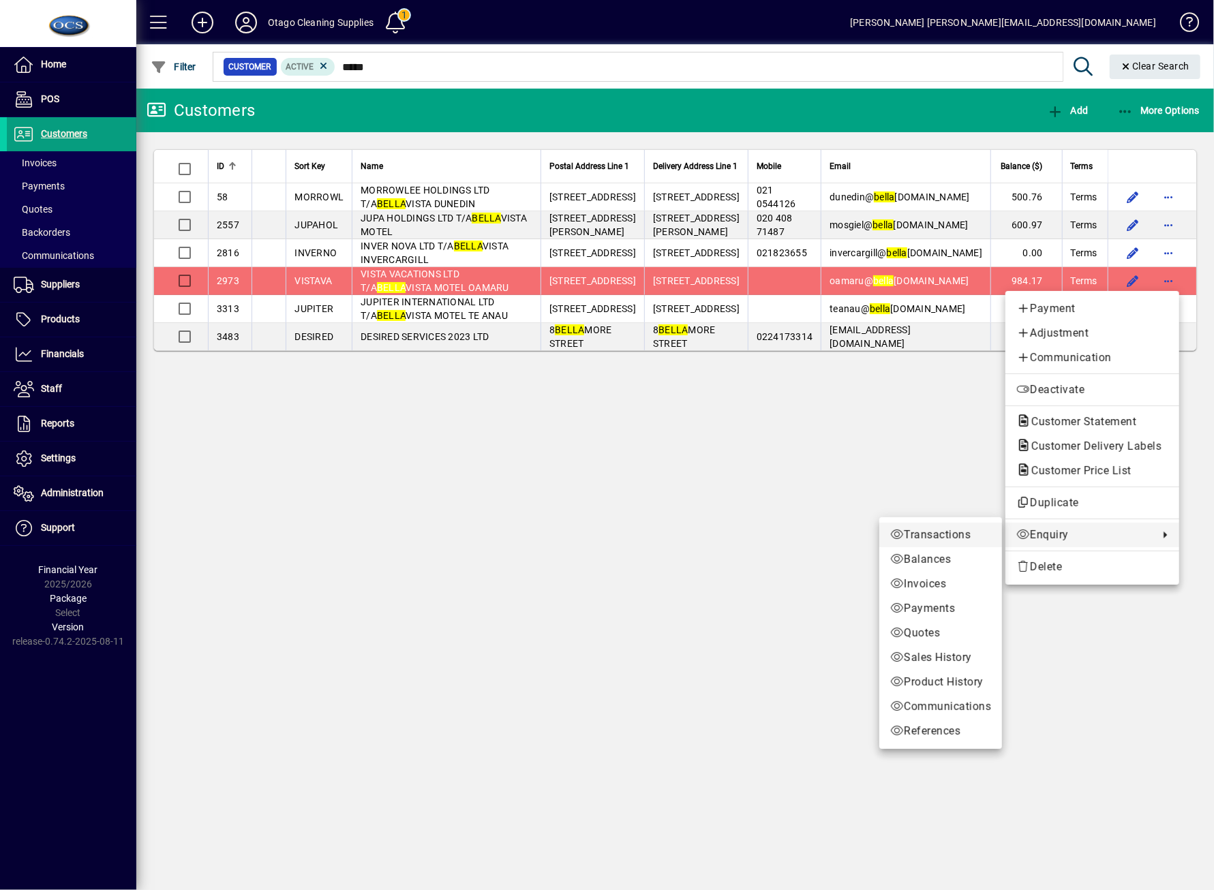
click at [937, 536] on span "Transactions" at bounding box center [940, 535] width 101 height 16
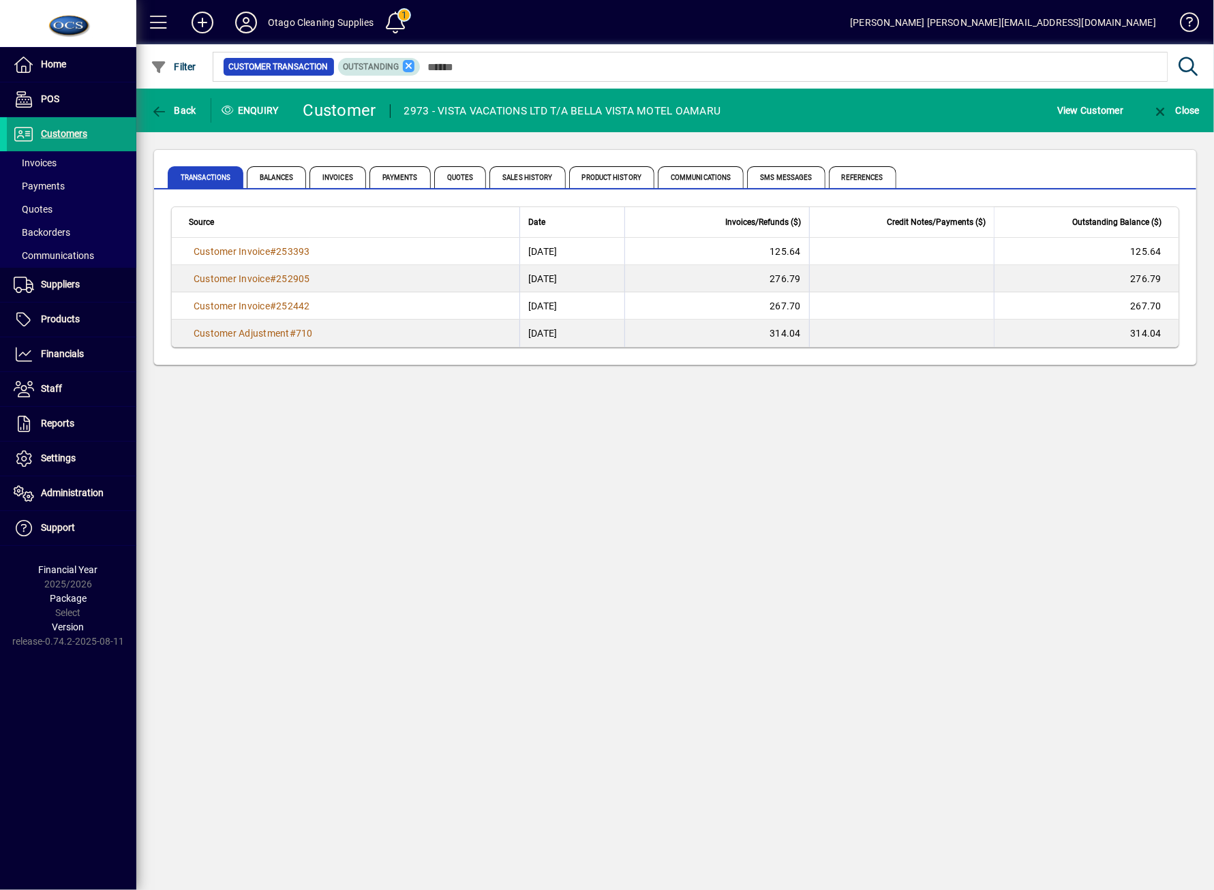
click at [408, 67] on icon at bounding box center [409, 66] width 12 height 12
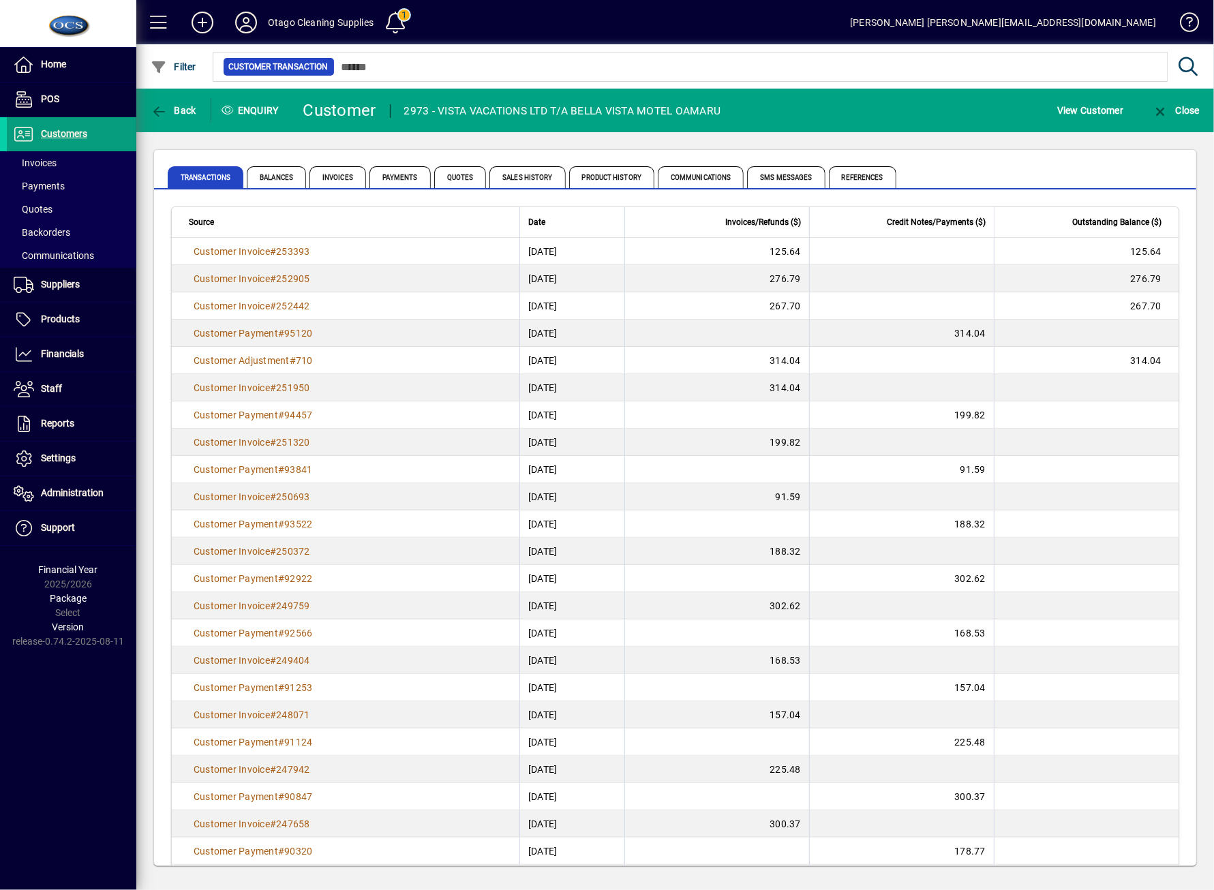
click at [85, 755] on div "Home POS Customers Invoices Payments Quotes Backorders Communications Suppliers…" at bounding box center [68, 445] width 136 height 890
click at [65, 705] on div "Home POS Customers Invoices Payments Quotes Backorders Communications Suppliers…" at bounding box center [68, 445] width 136 height 890
click at [691, 33] on mat-toolbar-row "Otago Cleaning Supplies 1 [PERSON_NAME] [PERSON_NAME][EMAIL_ADDRESS][DOMAIN_NAM…" at bounding box center [675, 22] width 1078 height 44
drag, startPoint x: 48, startPoint y: 800, endPoint x: 149, endPoint y: 754, distance: 110.1
click at [48, 800] on div "Home POS Customers Invoices Payments Quotes Backorders Communications Suppliers…" at bounding box center [68, 445] width 136 height 890
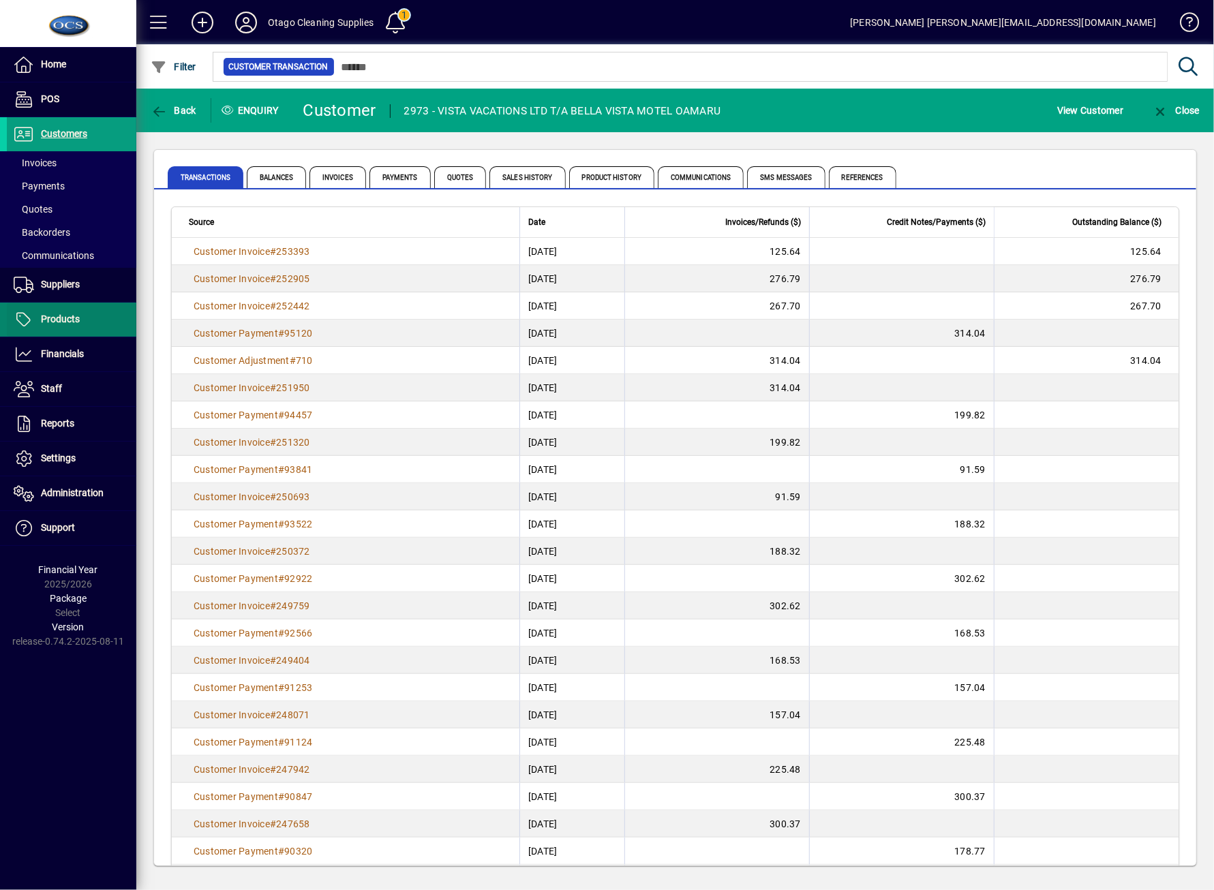
drag, startPoint x: 31, startPoint y: 706, endPoint x: 125, endPoint y: 320, distance: 396.6
click at [31, 704] on div "Home POS Customers Invoices Payments Quotes Backorders Communications Suppliers…" at bounding box center [68, 445] width 136 height 890
click at [247, 16] on icon at bounding box center [245, 23] width 27 height 22
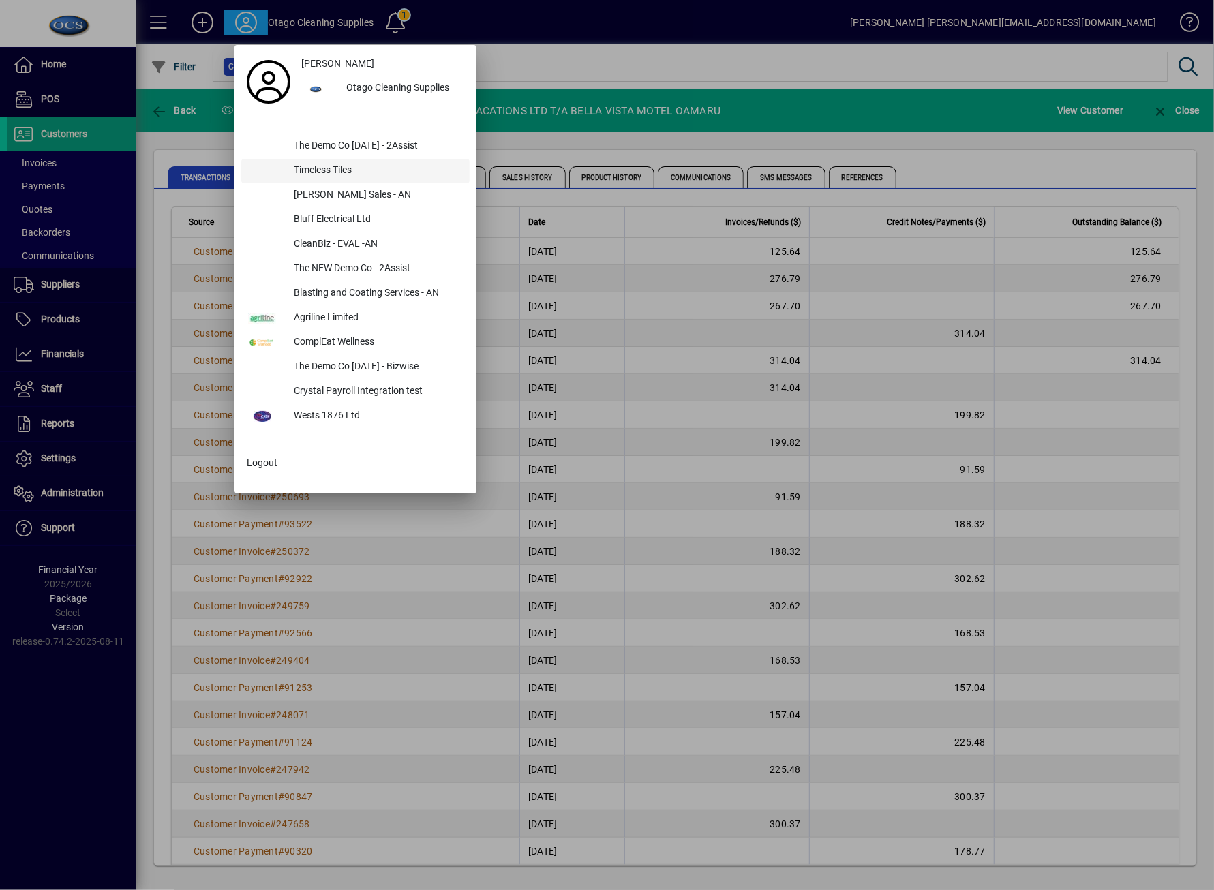
click at [357, 160] on div "Timeless Tiles" at bounding box center [376, 171] width 187 height 25
